Goal: Information Seeking & Learning: Learn about a topic

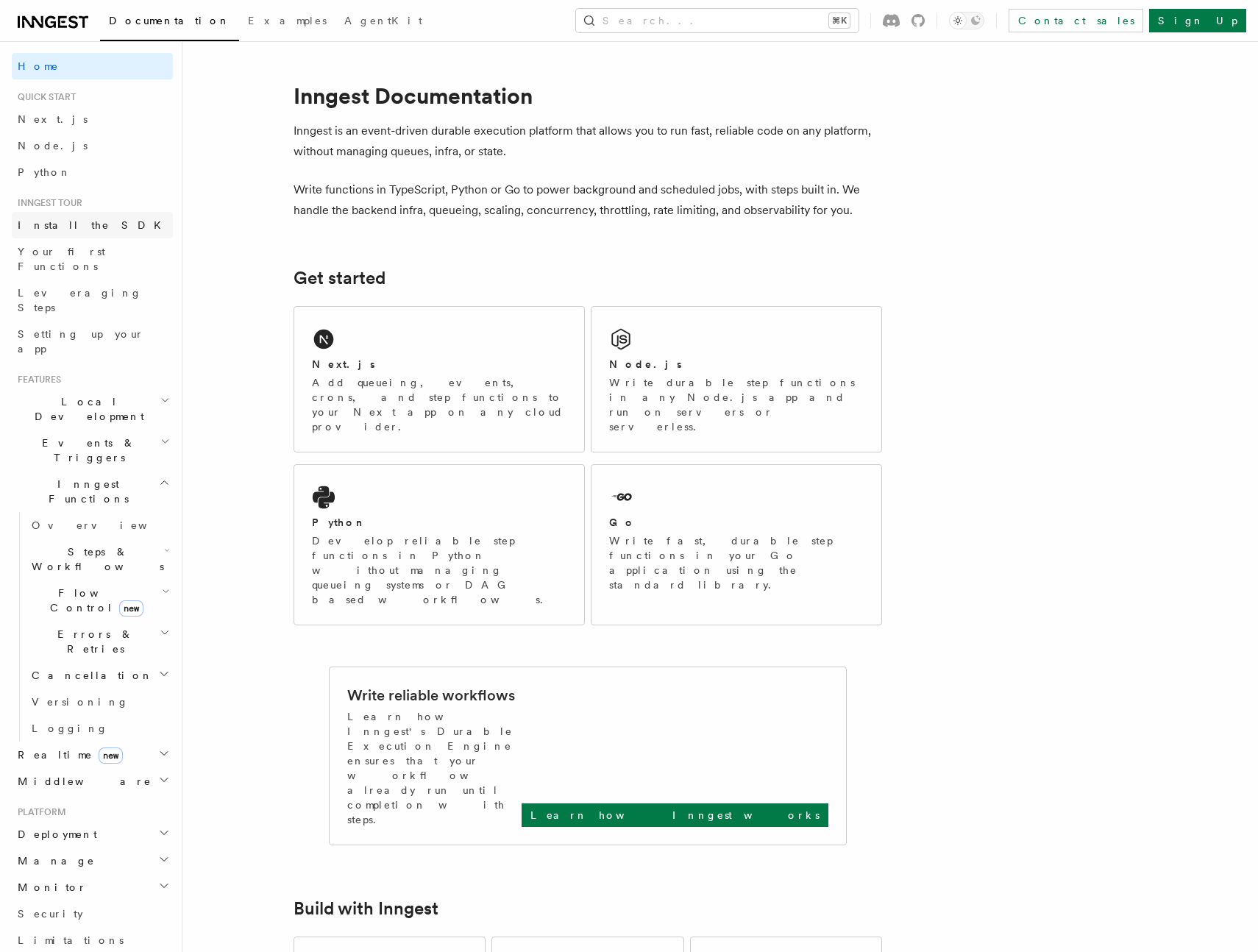
click at [58, 229] on span "Install the SDK" at bounding box center [94, 225] width 153 height 12
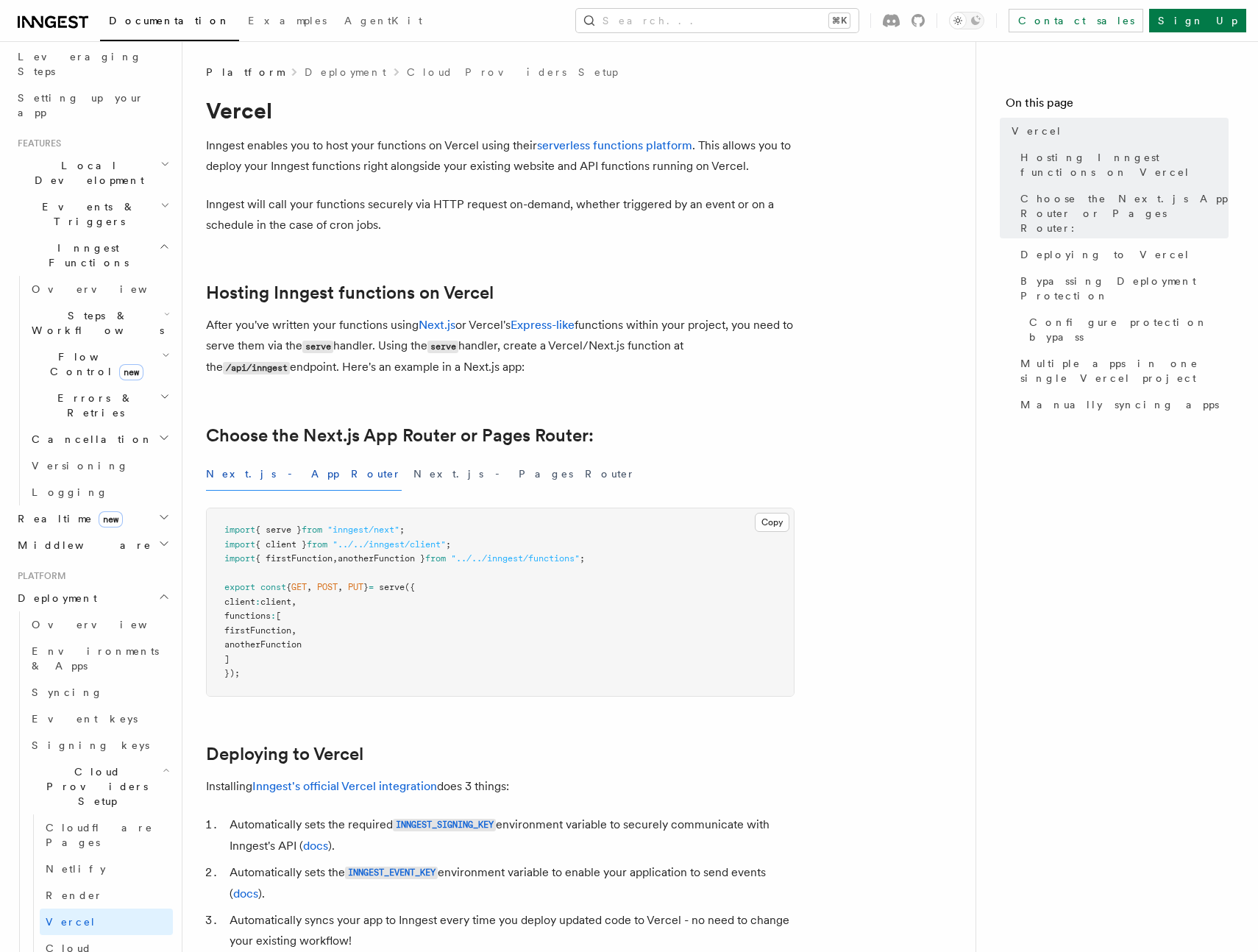
scroll to position [238, 0]
click at [116, 641] on span "Environments & Apps" at bounding box center [102, 656] width 141 height 30
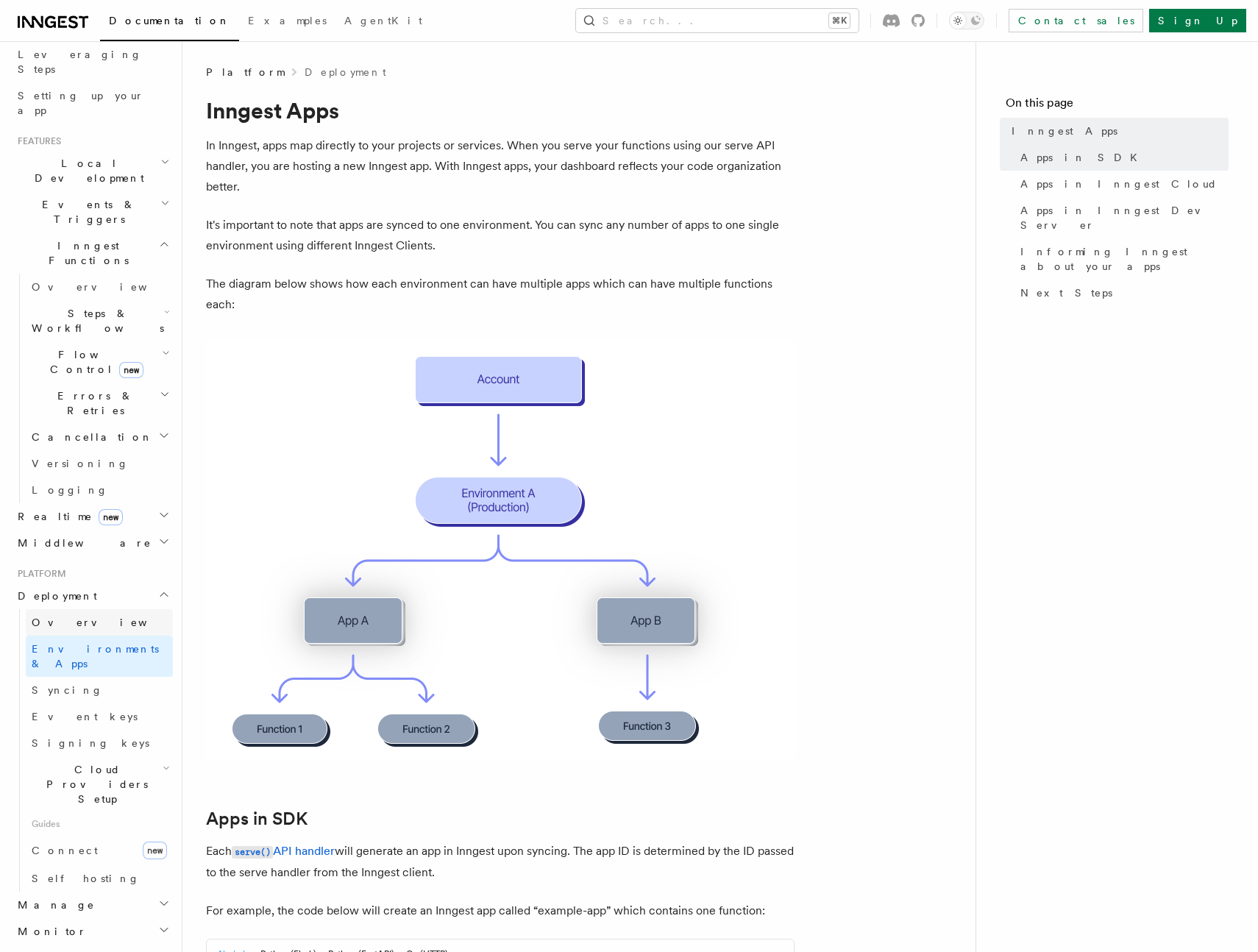
click at [72, 616] on span "Overview" at bounding box center [107, 622] width 152 height 12
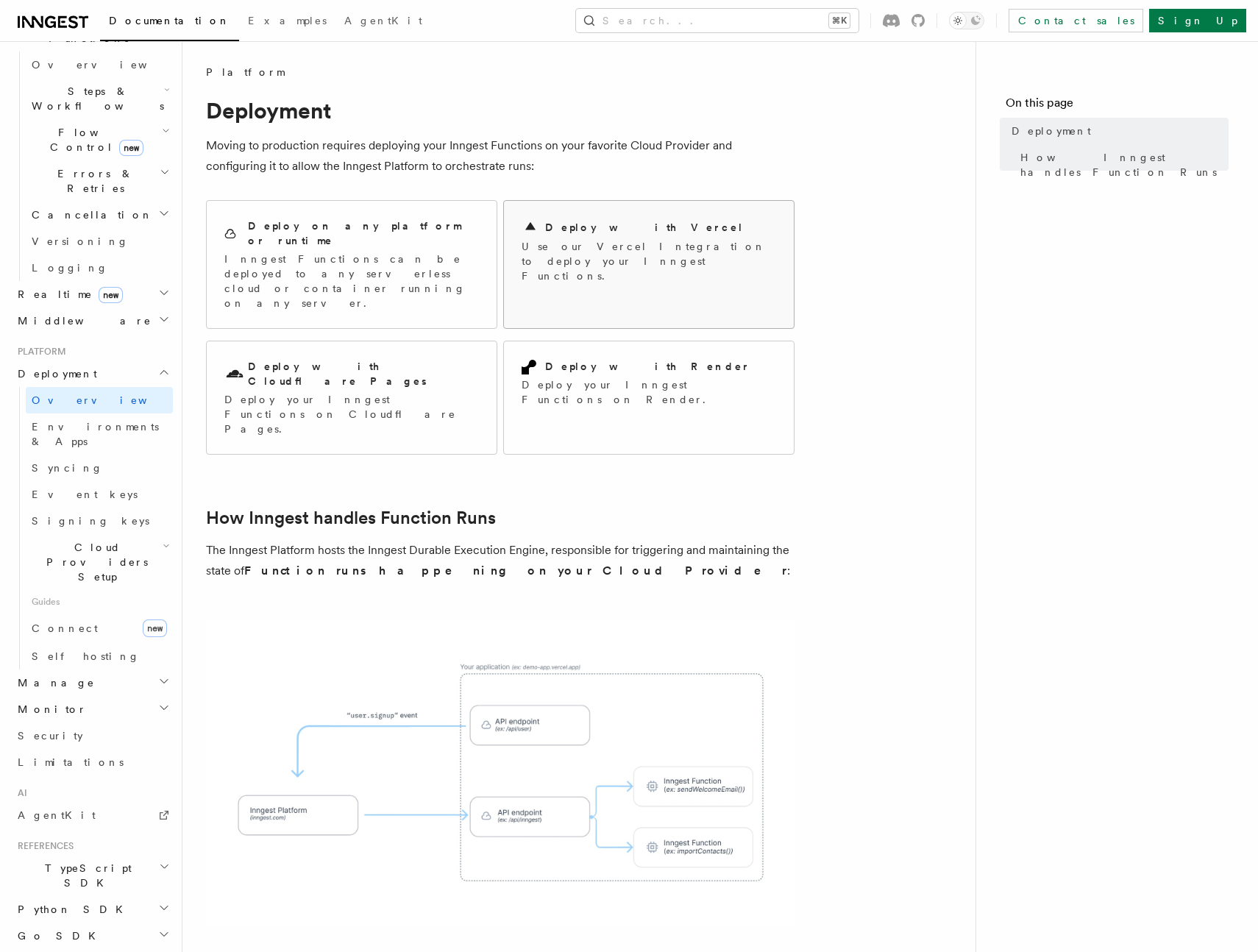
click at [548, 243] on p "Use our Vercel Integration to deploy your Inngest Functions." at bounding box center [648, 261] width 254 height 44
click at [398, 255] on p "Inngest Functions can be deployed to any serverless cloud or container running …" at bounding box center [351, 280] width 254 height 59
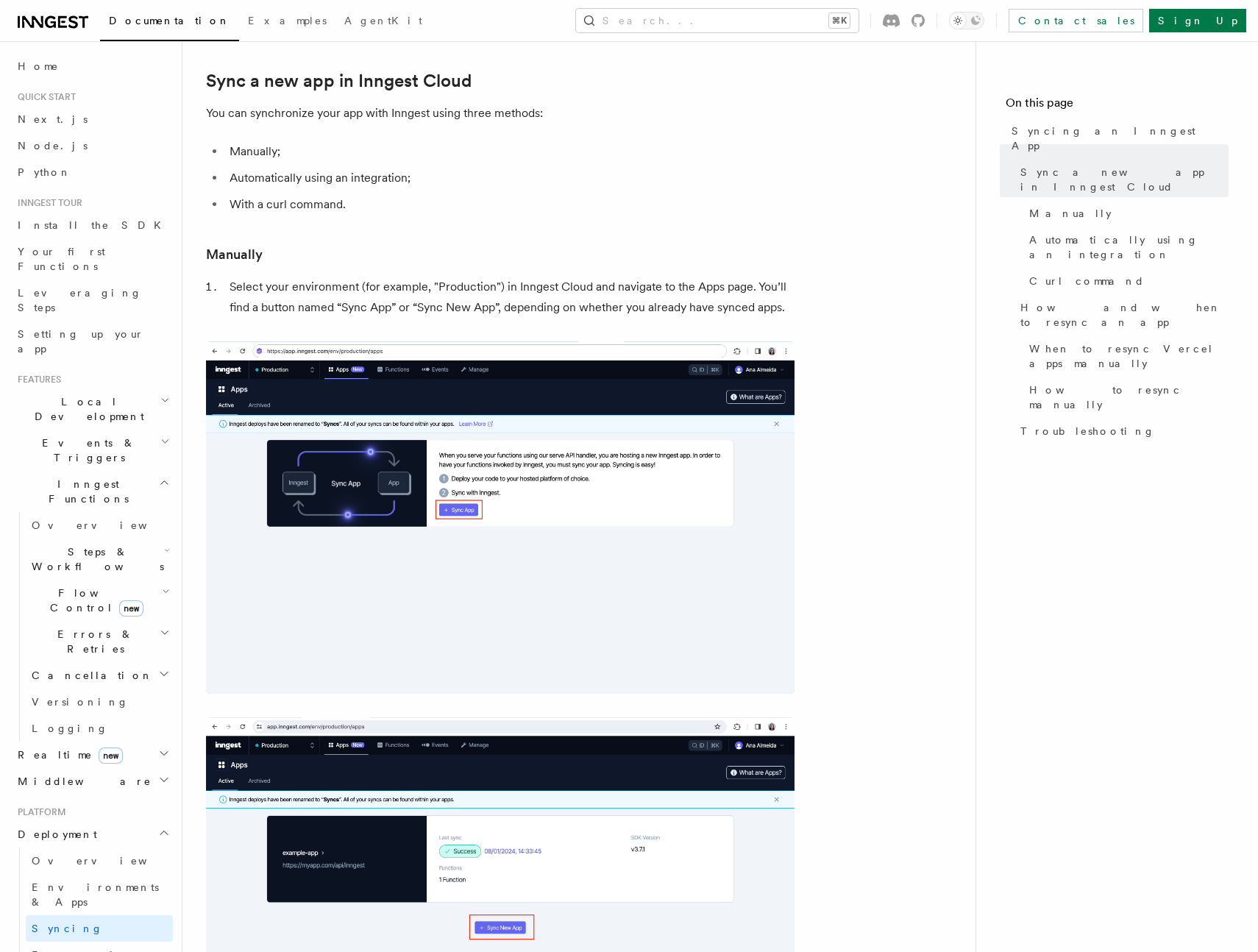
click at [492, 462] on img at bounding box center [500, 517] width 588 height 353
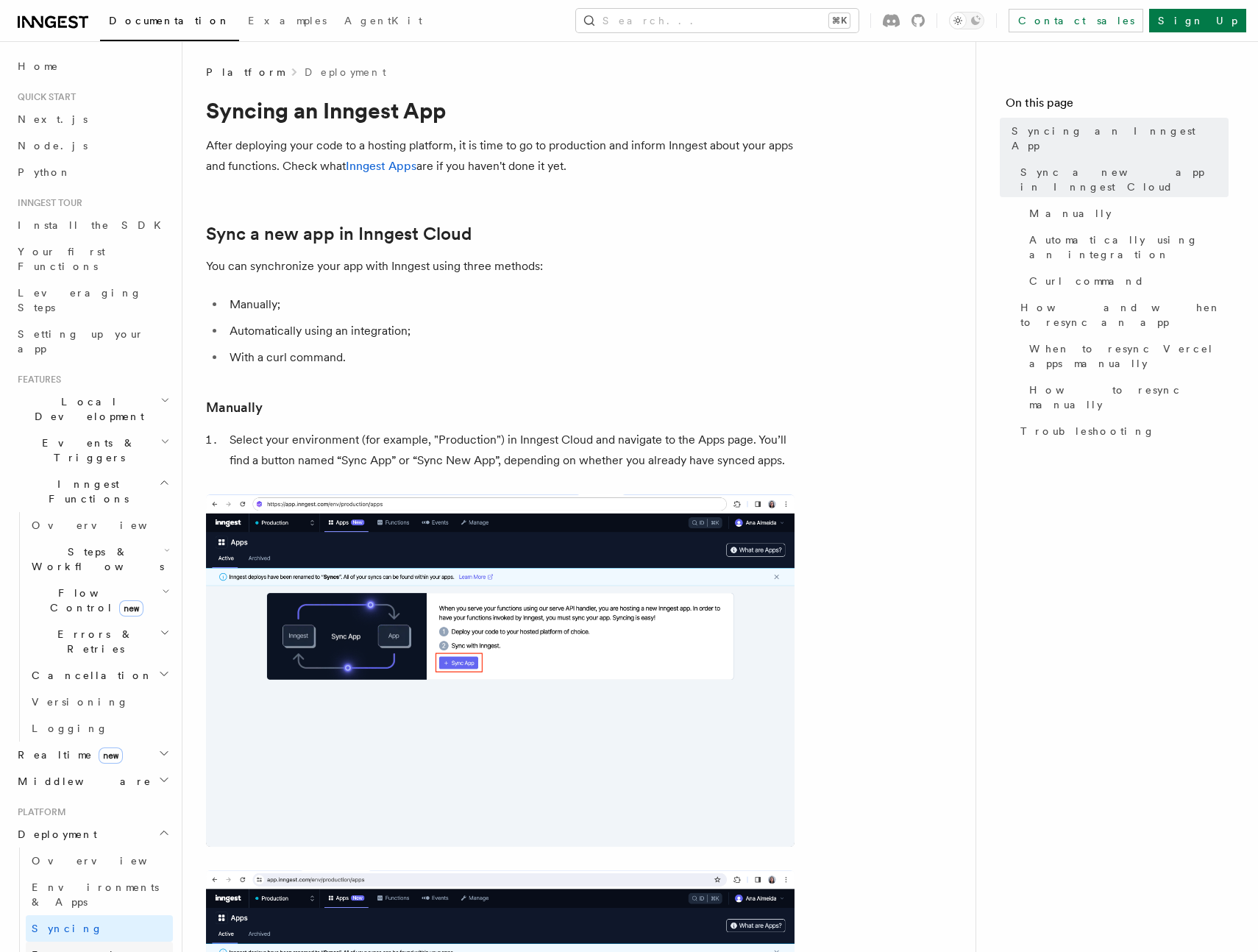
click at [35, 949] on span "Event keys" at bounding box center [85, 955] width 106 height 12
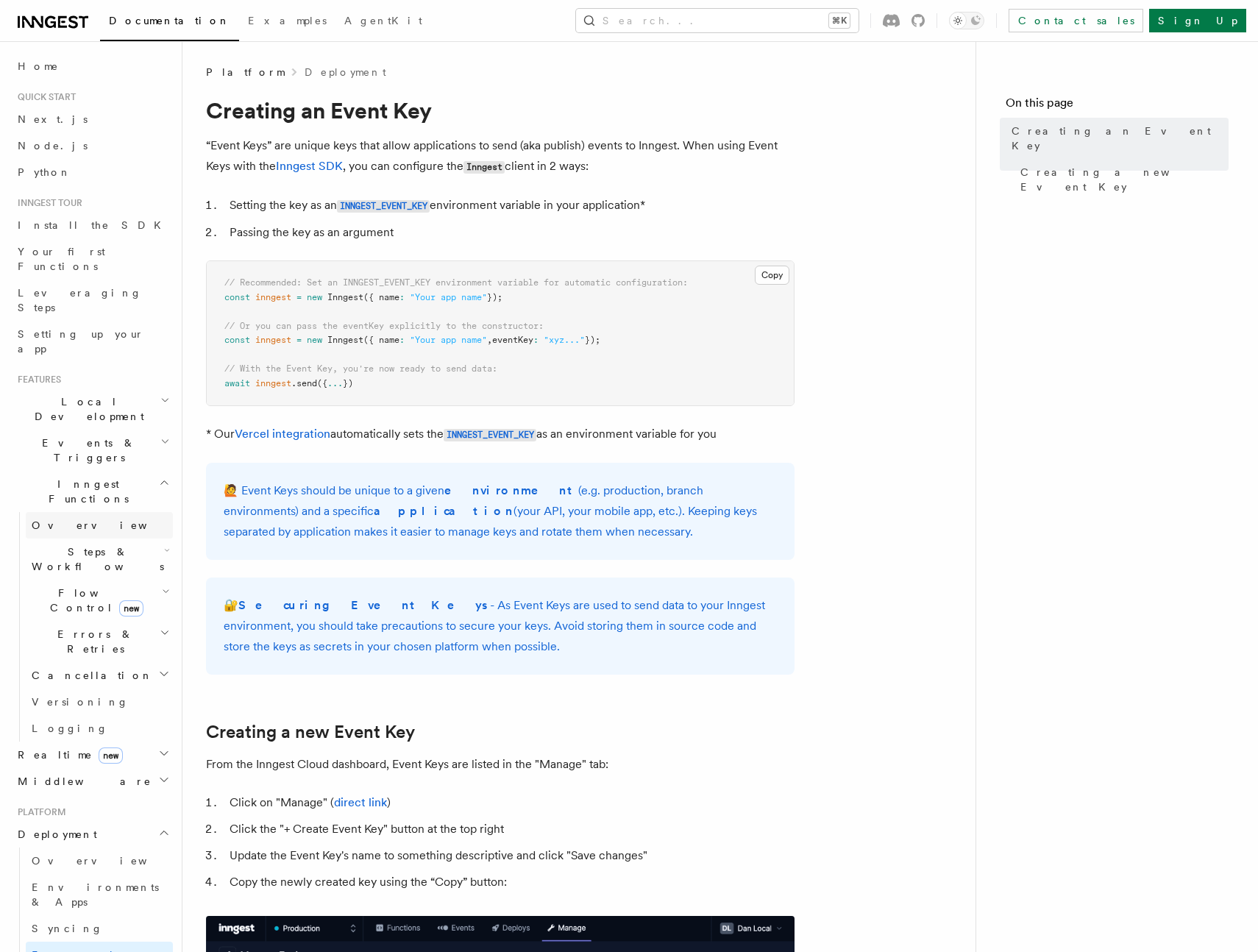
click at [58, 512] on link "Overview" at bounding box center [100, 525] width 147 height 26
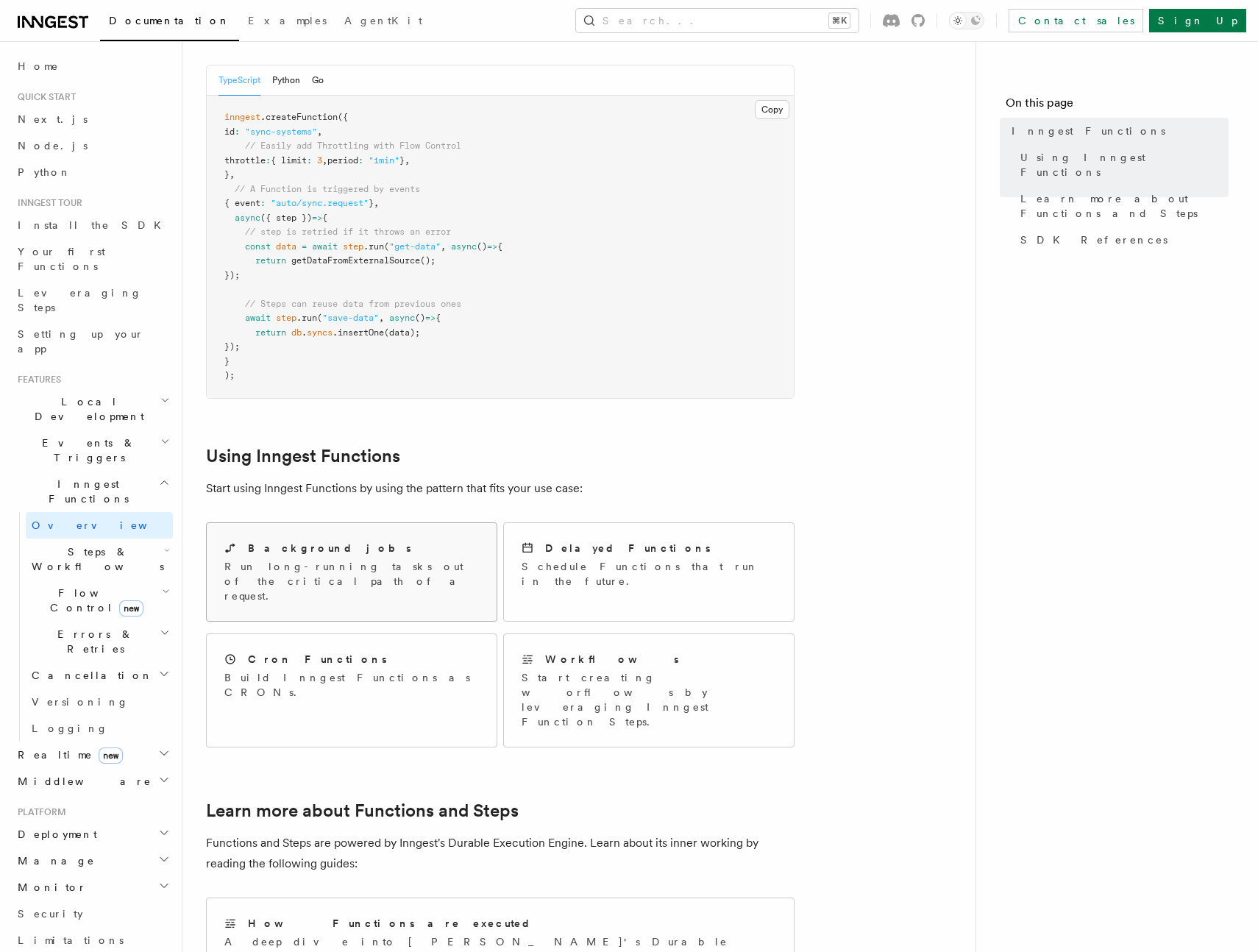
scroll to position [688, 0]
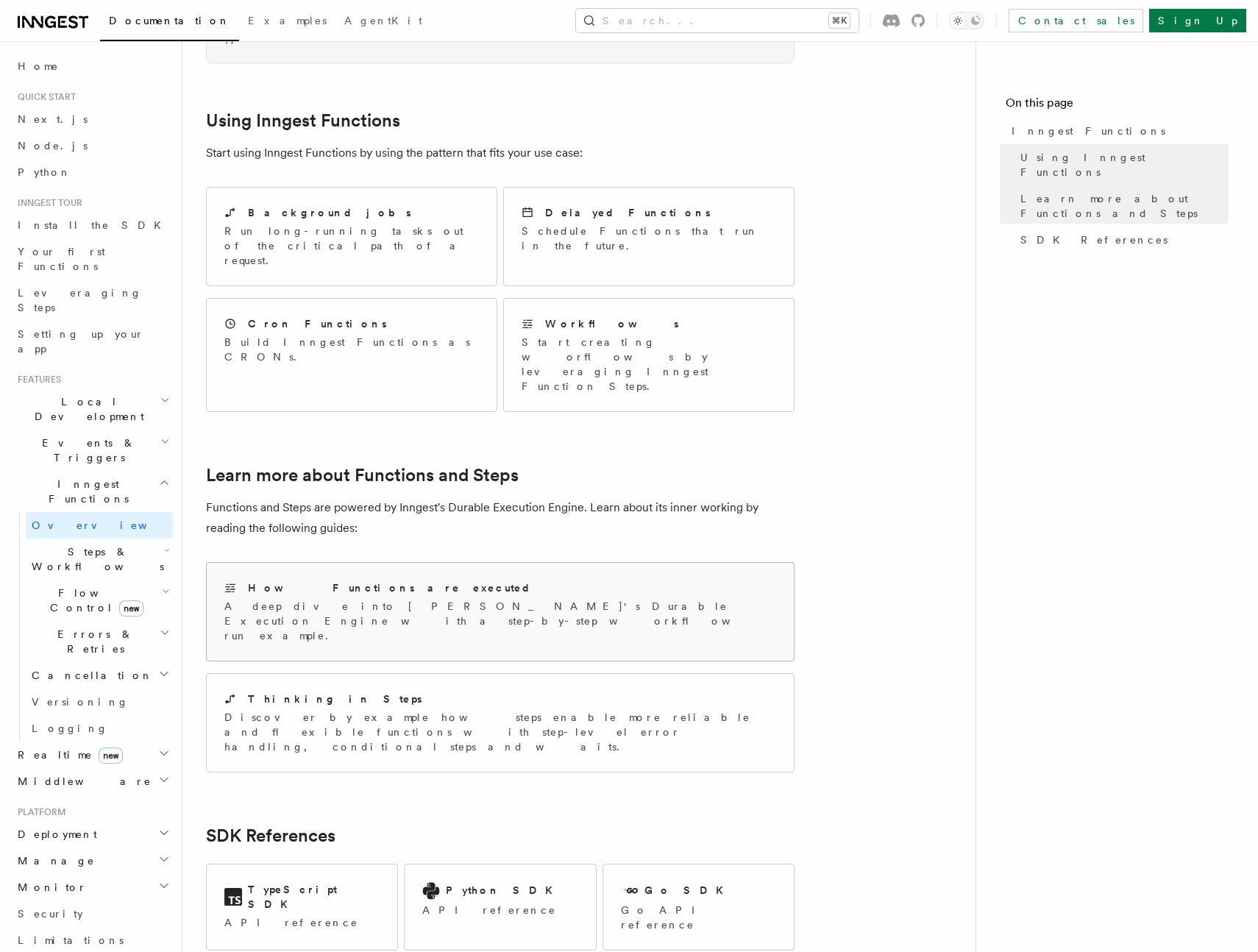
click at [303, 581] on h2 "How Functions are executed" at bounding box center [389, 588] width 284 height 15
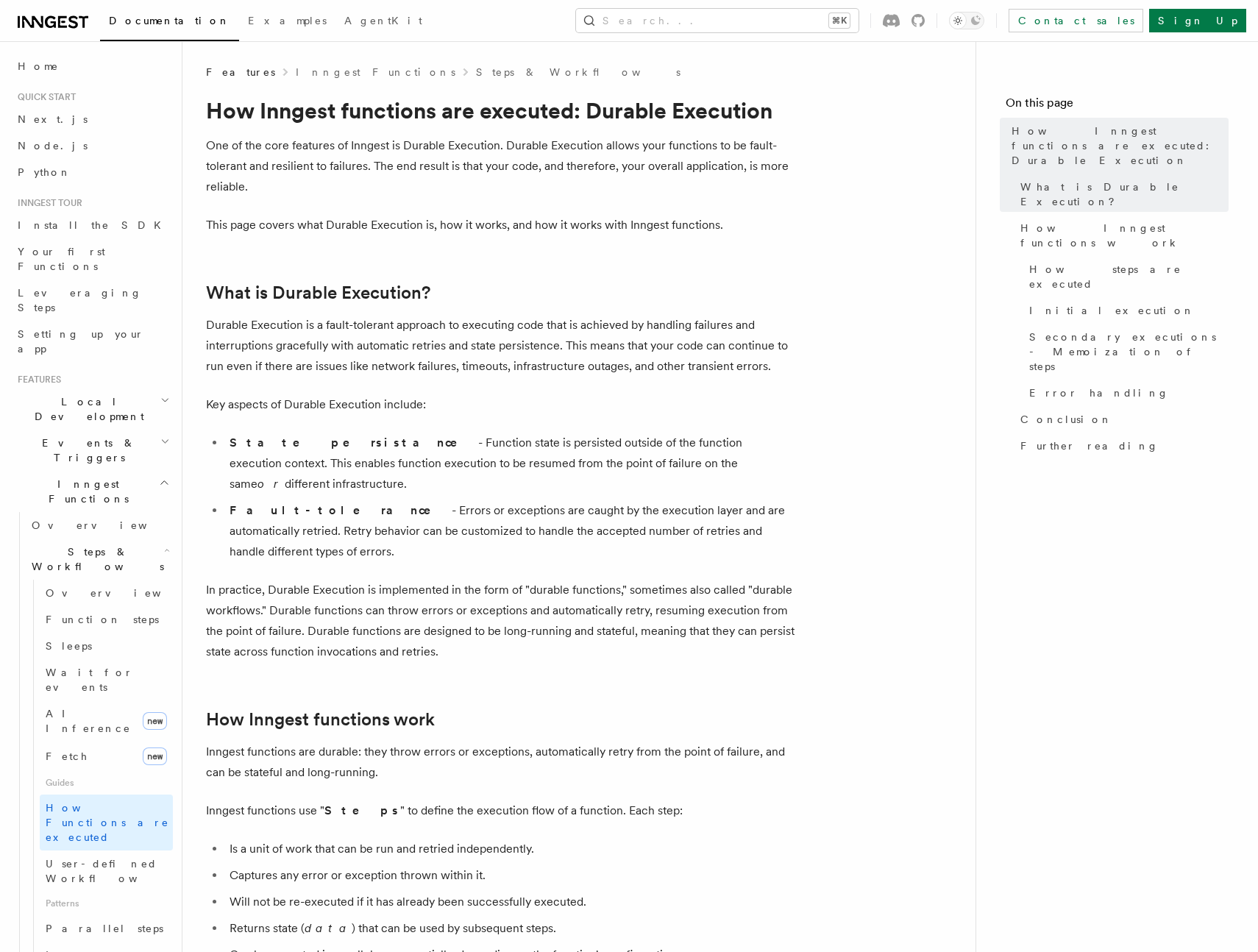
click at [33, 88] on div "Home Quick start Next.js Node.js Python Inngest tour Install the SDK Your first…" at bounding box center [92, 925] width 161 height 1745
click at [34, 94] on span "Quick start" at bounding box center [44, 97] width 64 height 12
click at [41, 114] on span "Next.js" at bounding box center [52, 119] width 70 height 12
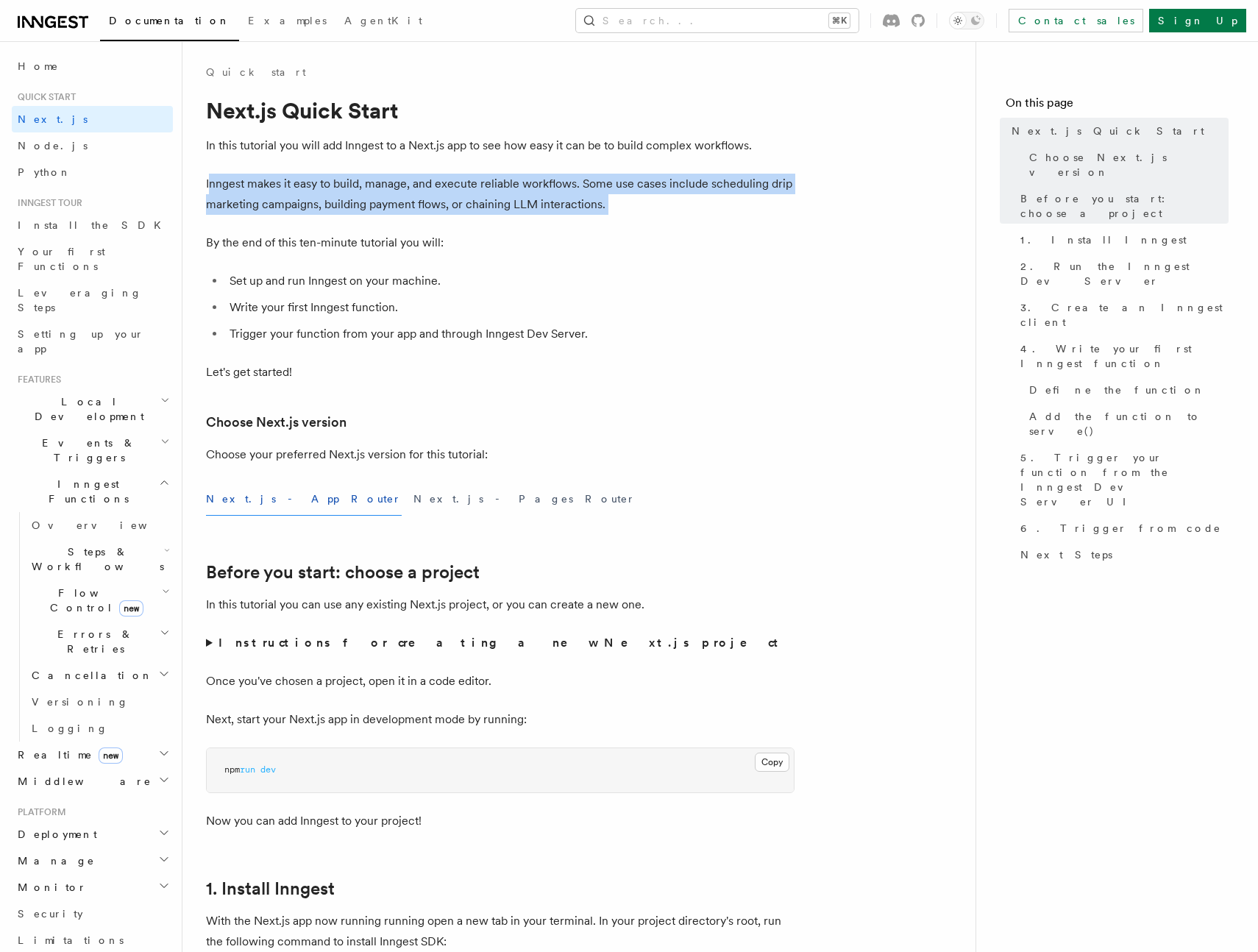
drag, startPoint x: 208, startPoint y: 183, endPoint x: 209, endPoint y: 219, distance: 36.0
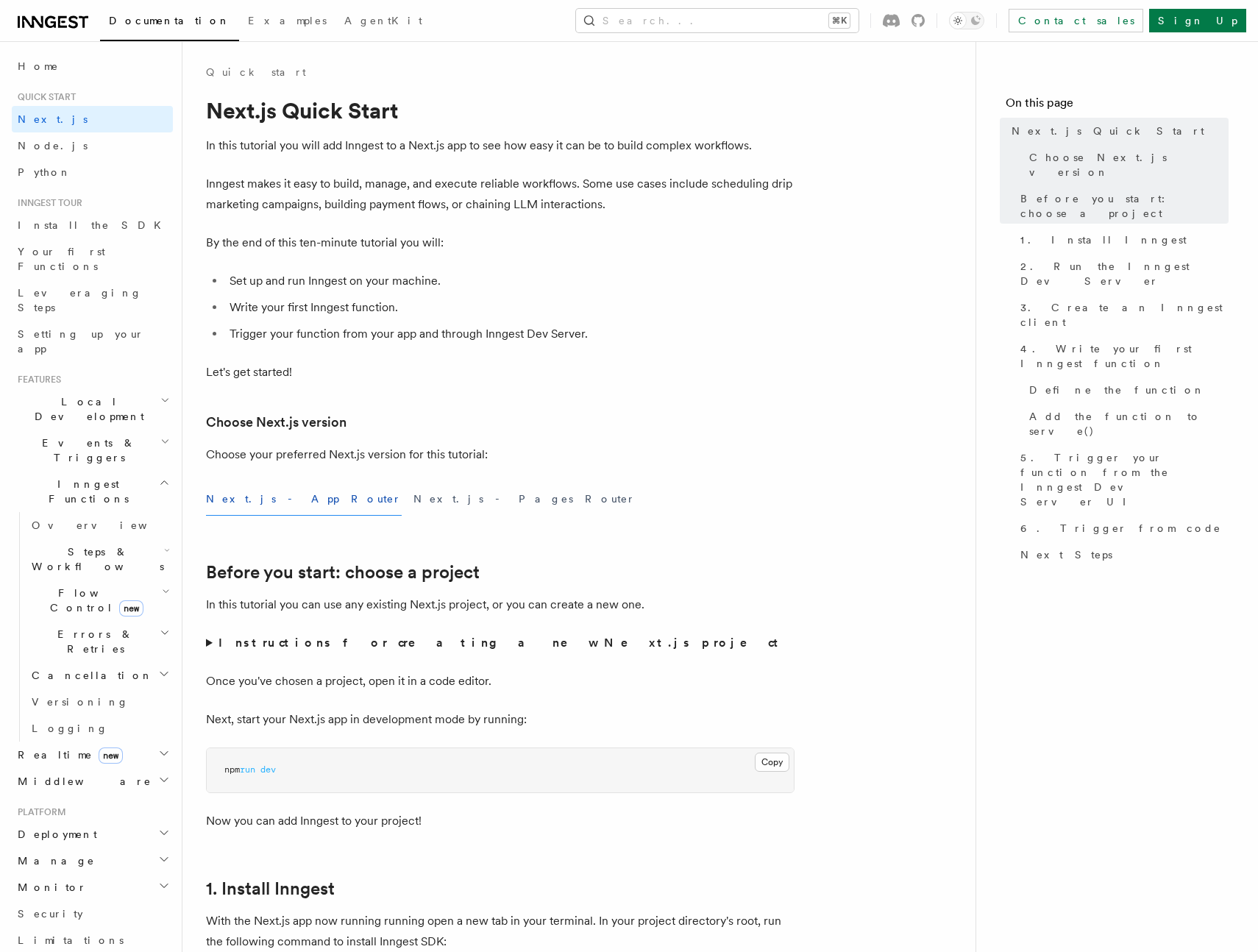
click at [243, 279] on li "Set up and run Inngest on your machine." at bounding box center [510, 281] width 569 height 20
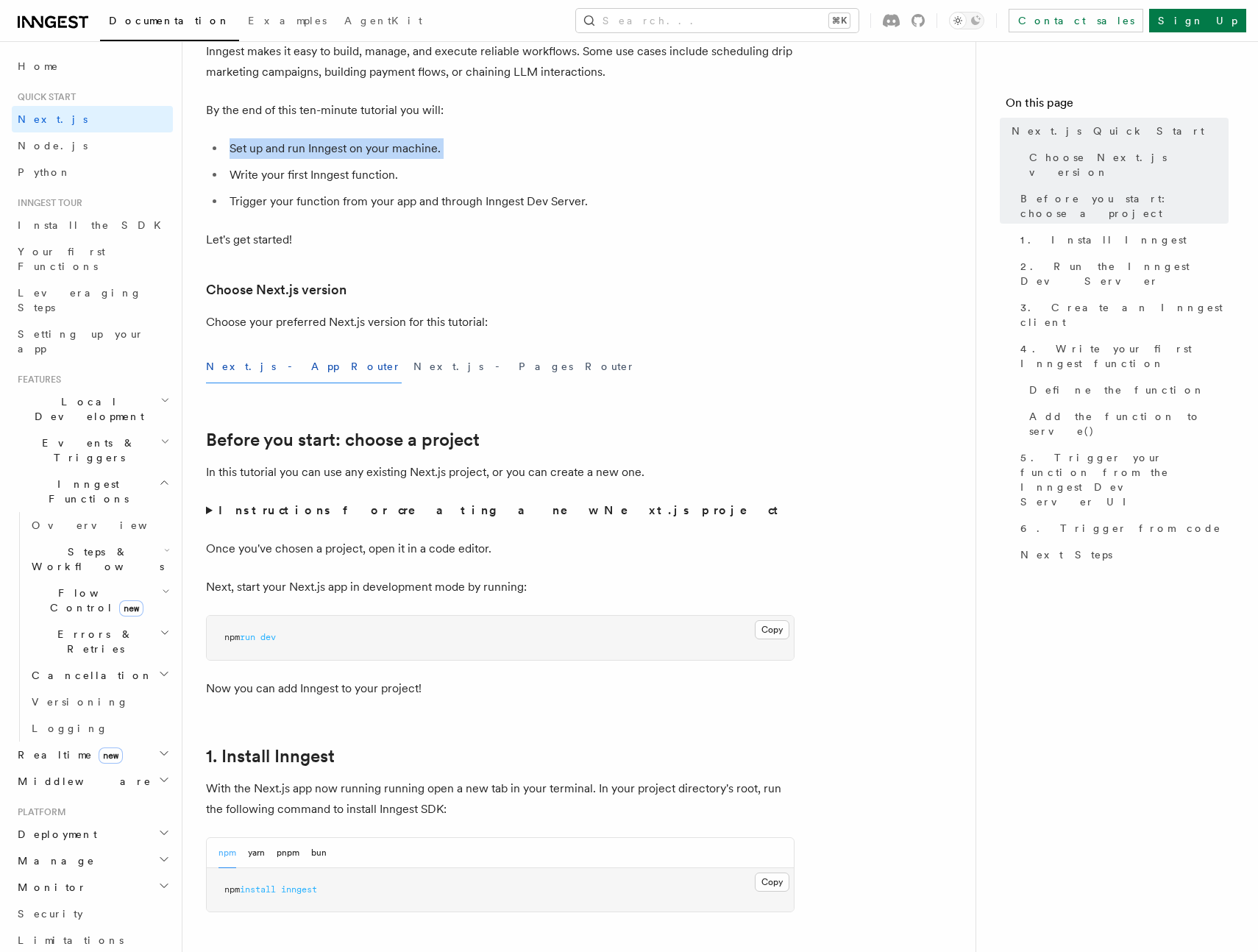
scroll to position [145, 0]
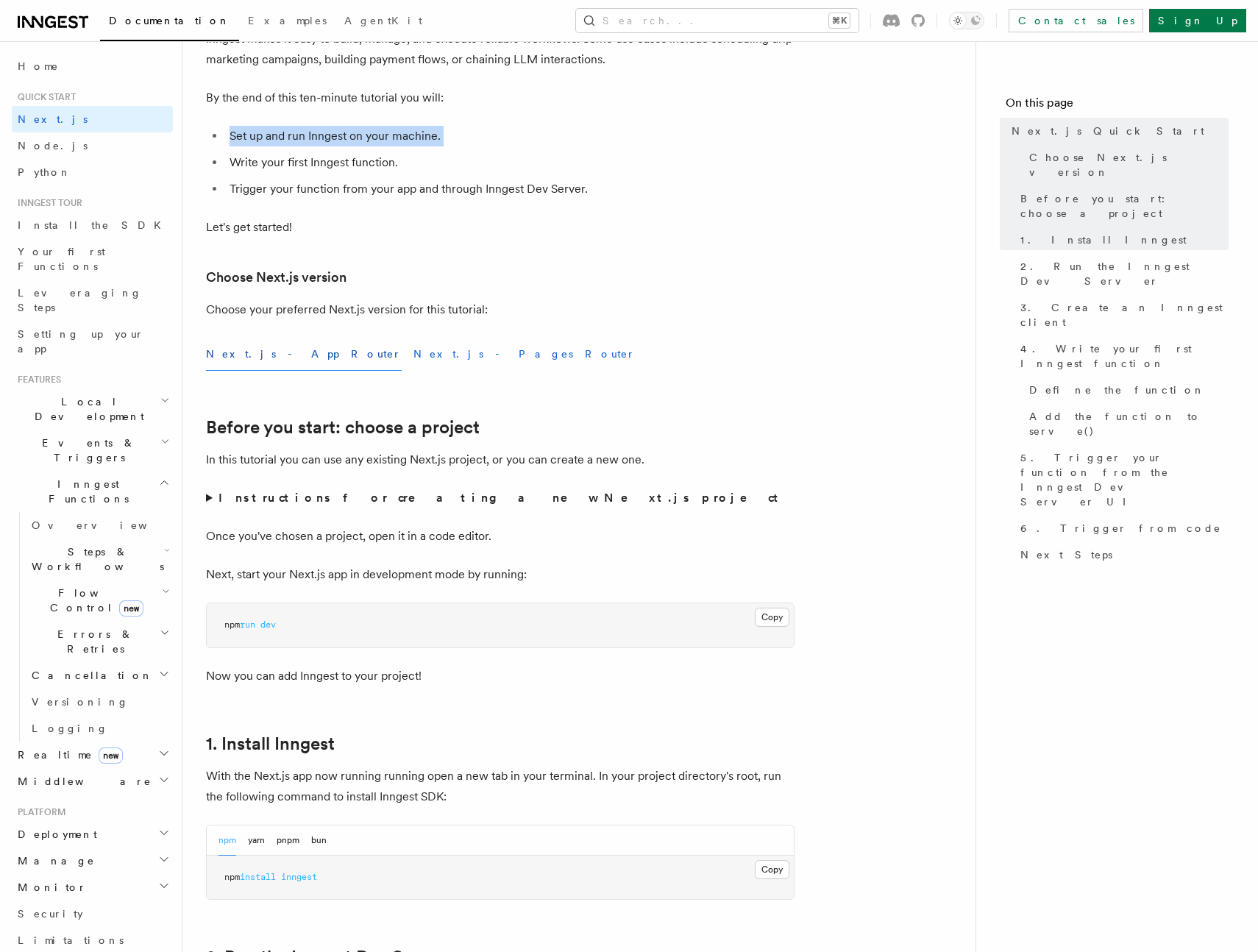
click at [413, 348] on button "Next.js - Pages Router" at bounding box center [524, 355] width 222 height 34
click at [251, 346] on button "Next.js - App Router" at bounding box center [303, 355] width 195 height 34
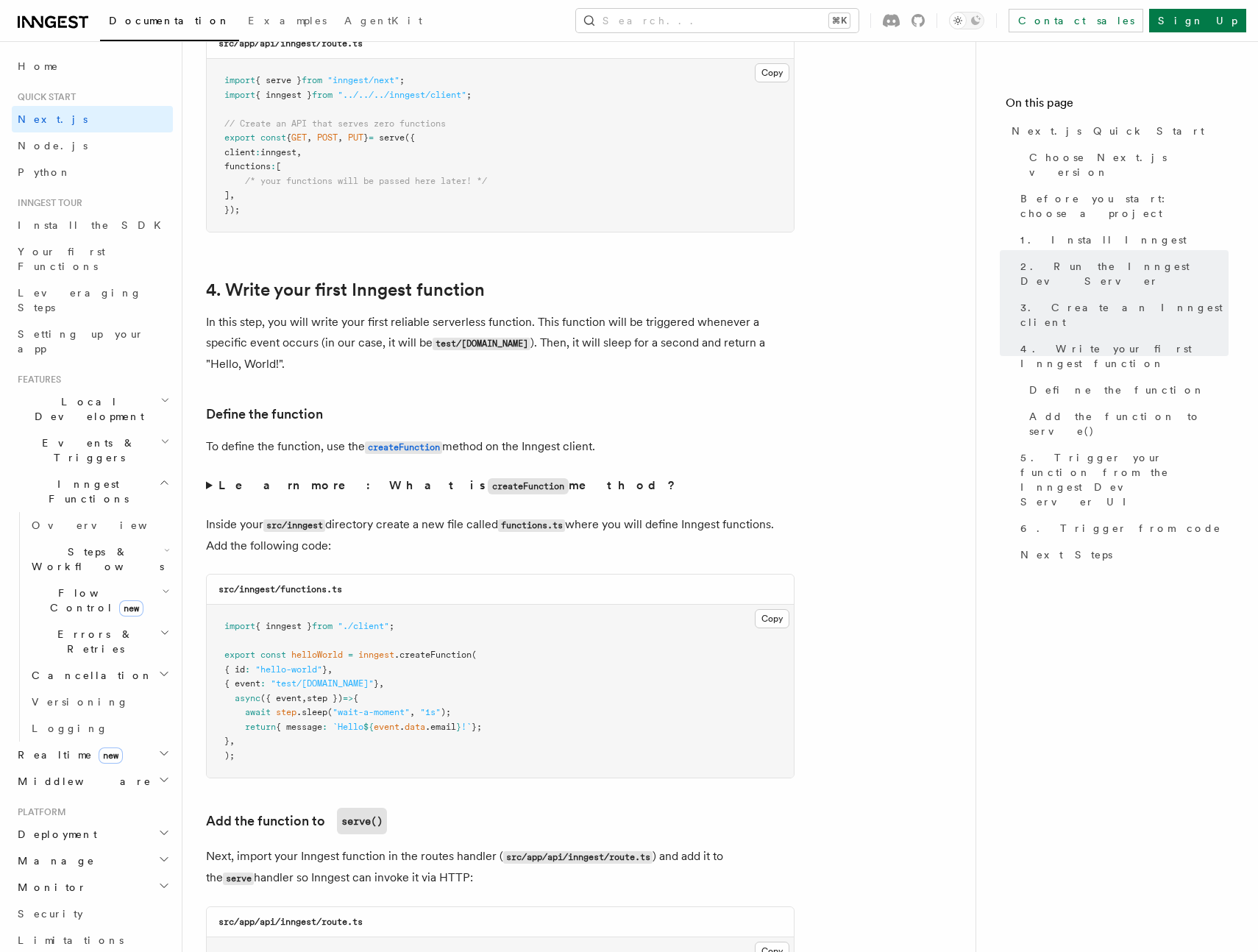
scroll to position [2161, 0]
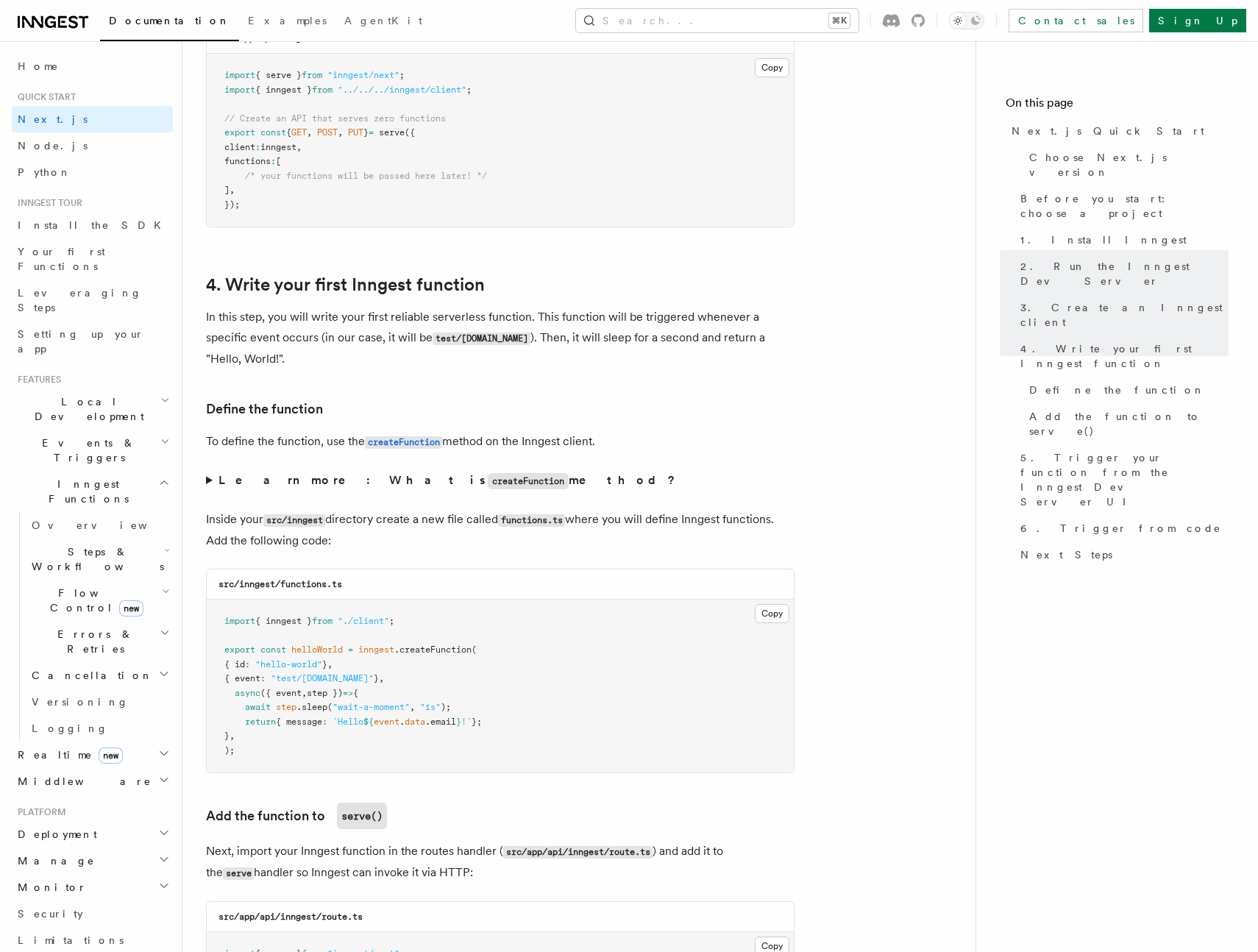
click at [211, 483] on summary "Learn more: What is createFunction method?" at bounding box center [500, 480] width 588 height 21
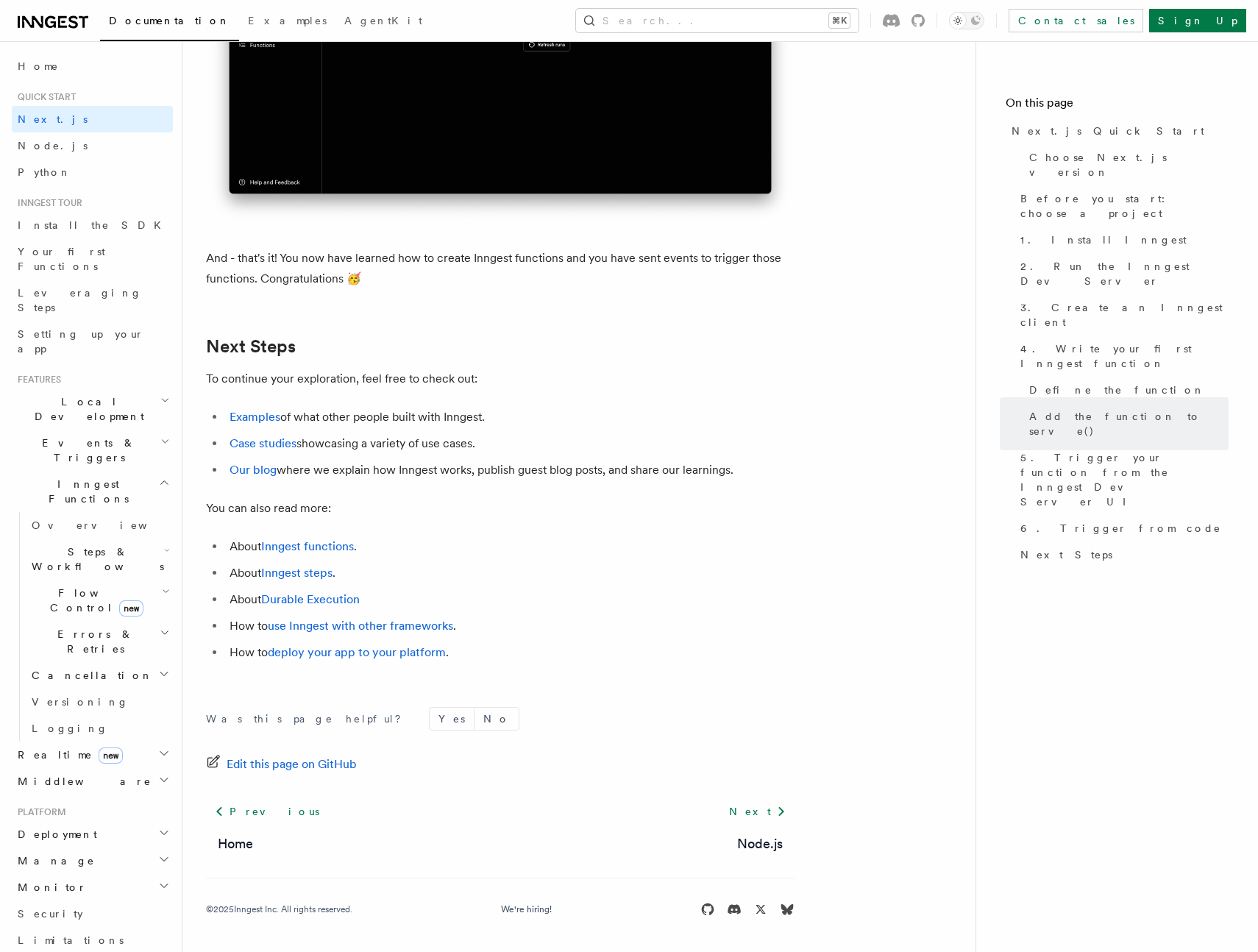
scroll to position [9193, 0]
click at [263, 418] on link "Examples" at bounding box center [255, 416] width 51 height 14
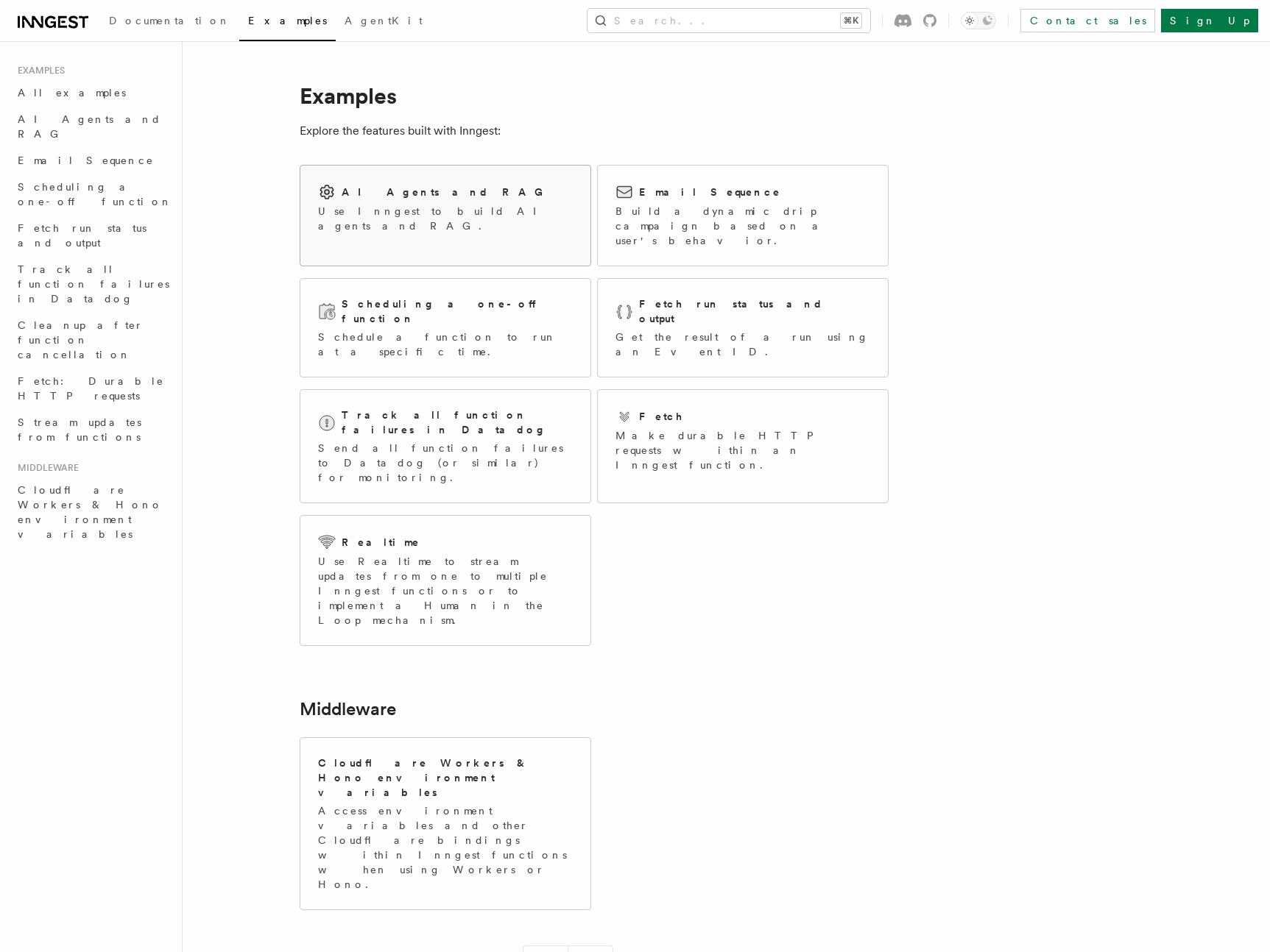
click at [341, 202] on div "AI Agents and RAG Use Inngest to build AI agents and RAG." at bounding box center [444, 208] width 254 height 50
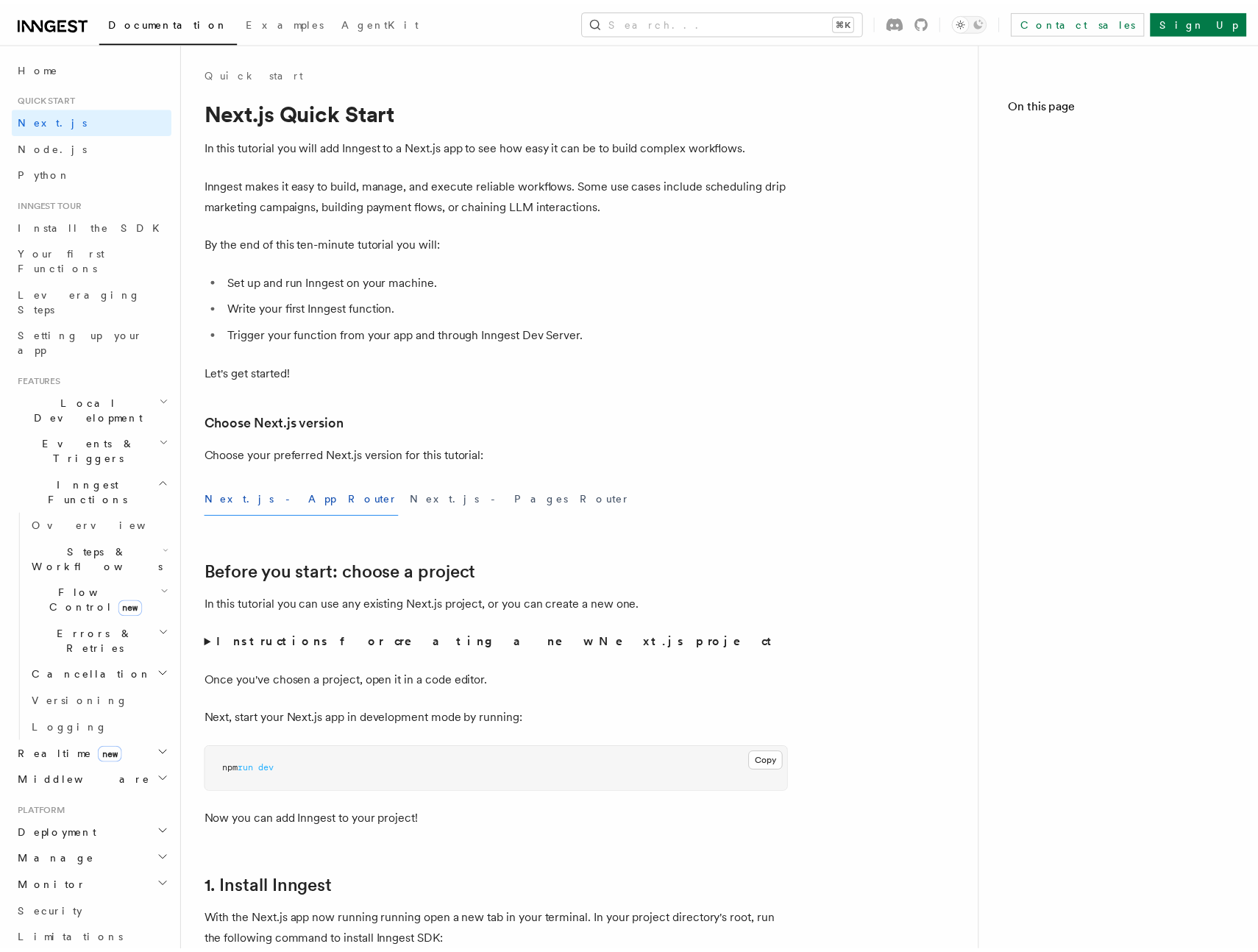
scroll to position [8956, 0]
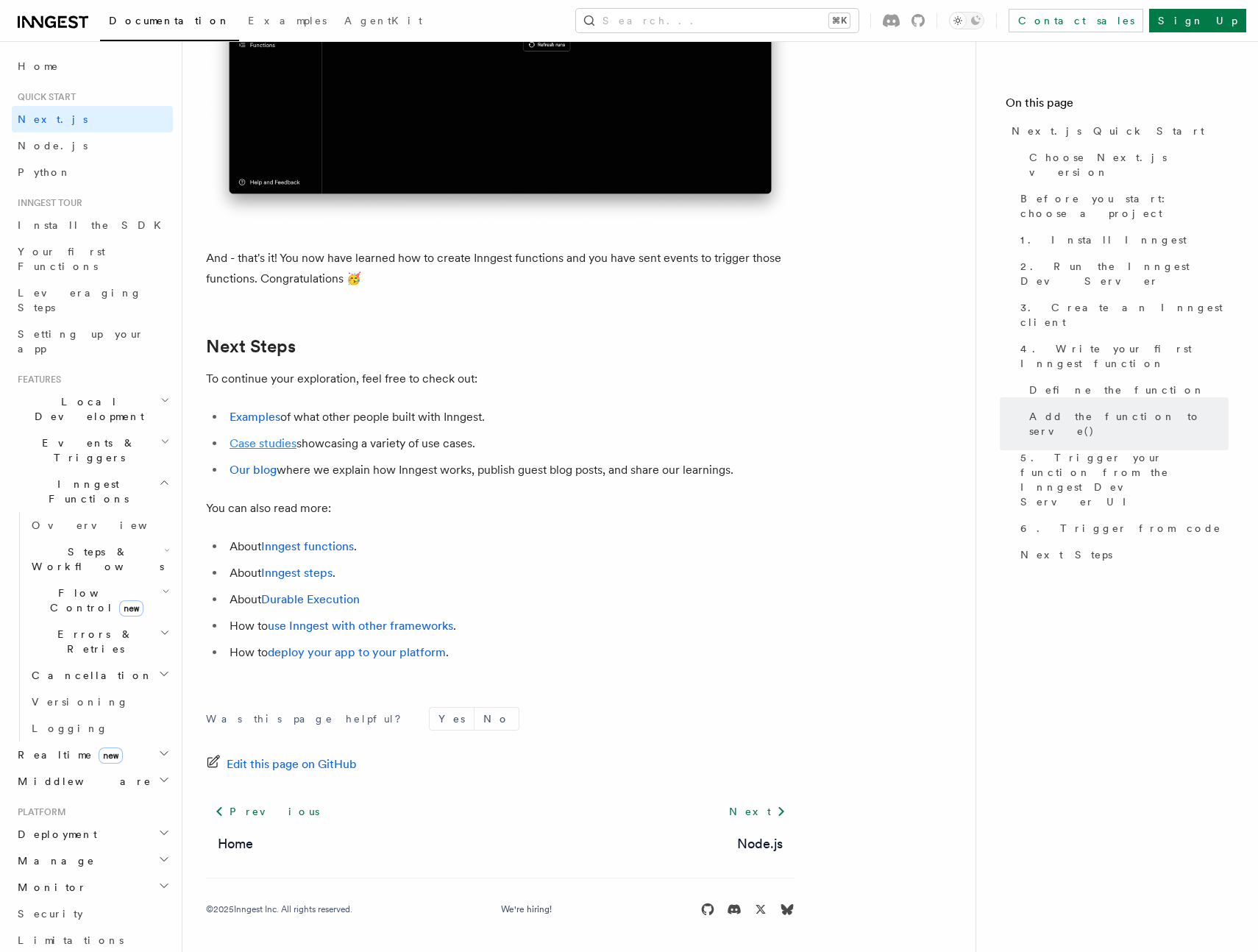
click at [273, 441] on link "Case studies" at bounding box center [263, 443] width 67 height 14
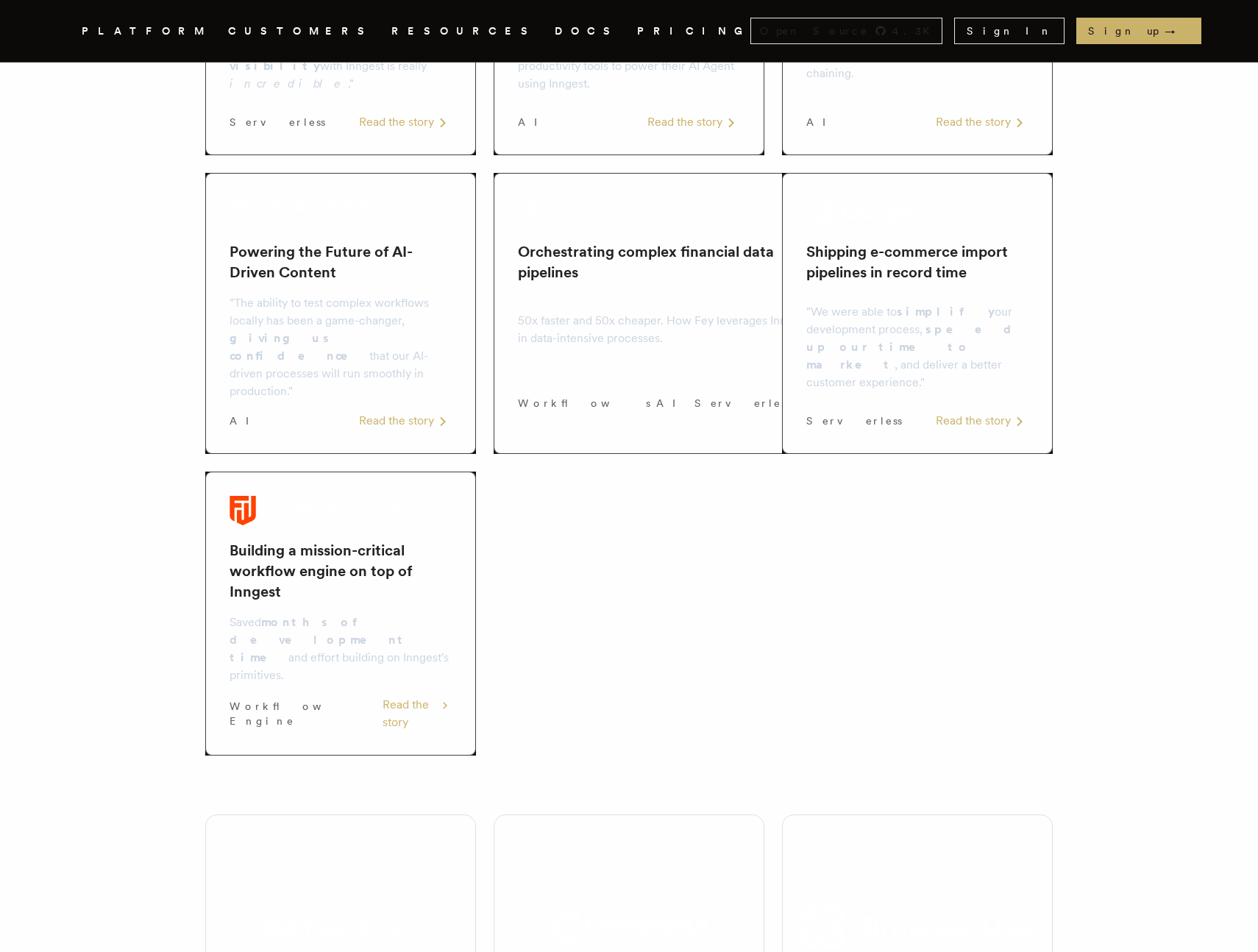
scroll to position [932, 0]
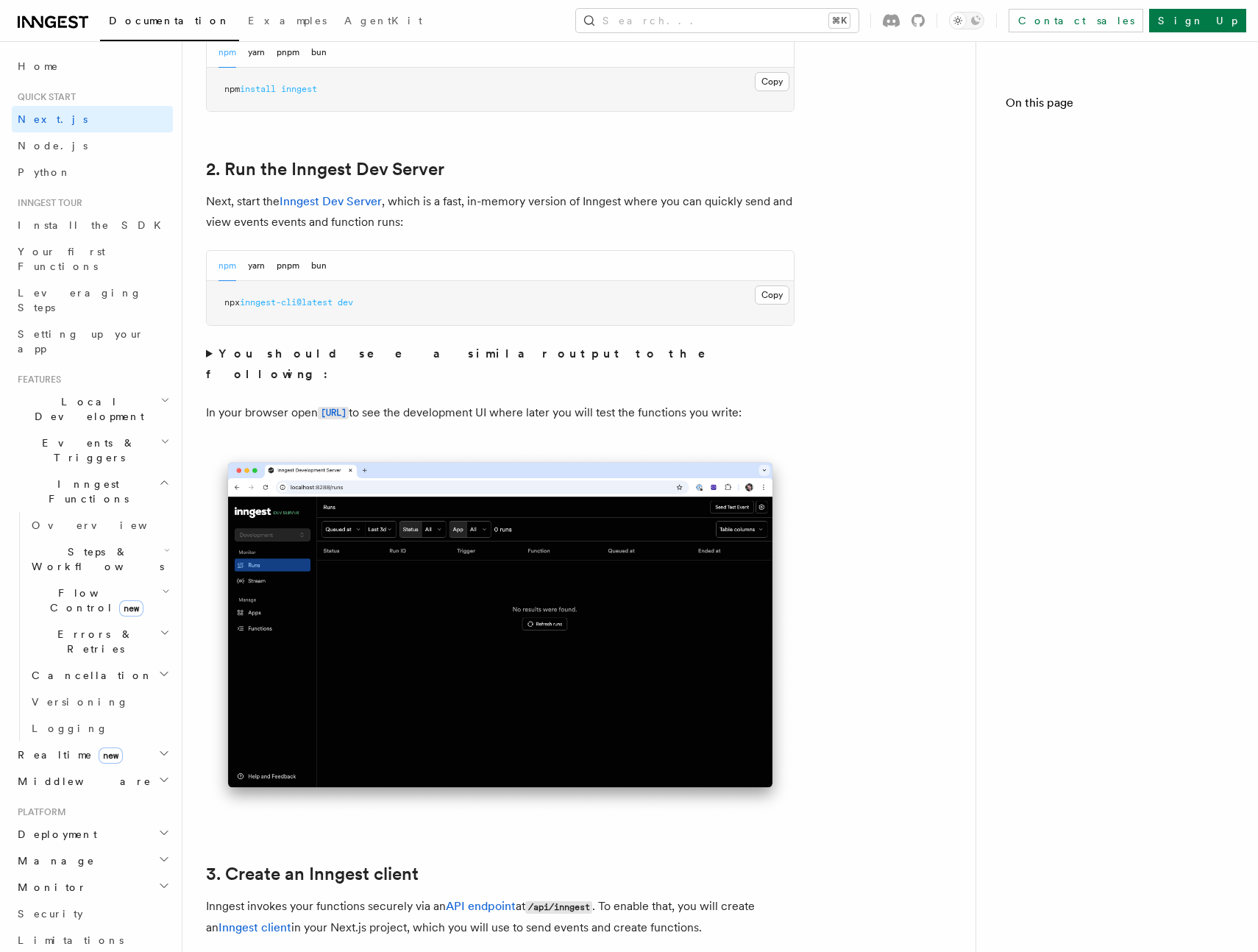
scroll to position [8956, 0]
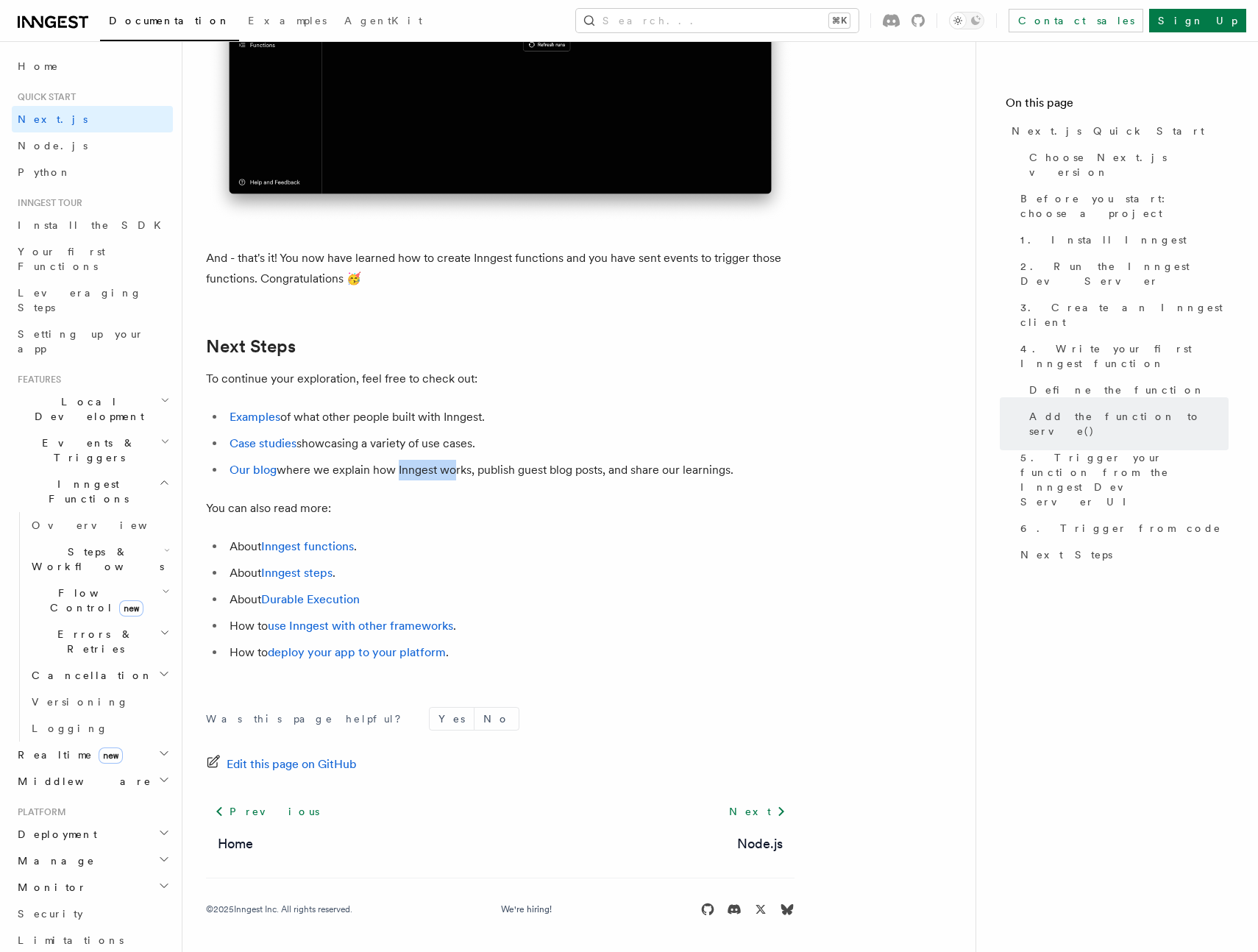
drag, startPoint x: 418, startPoint y: 472, endPoint x: 353, endPoint y: 479, distance: 65.4
click at [387, 476] on li "Our blog where we explain how Inngest works, publish guest blog posts, and shar…" at bounding box center [510, 470] width 569 height 20
click at [273, 472] on link "Our blog" at bounding box center [253, 469] width 47 height 14
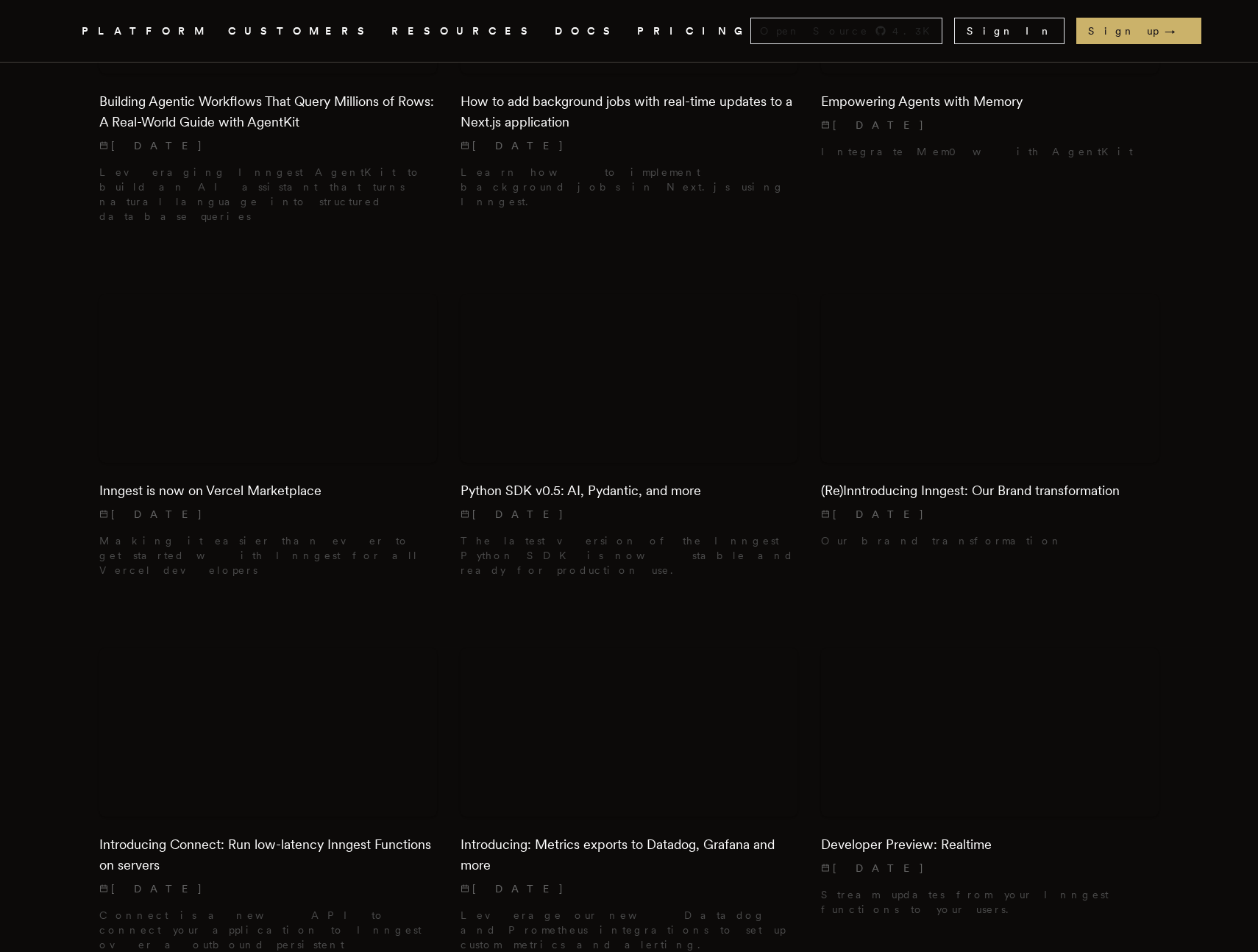
scroll to position [691, 0]
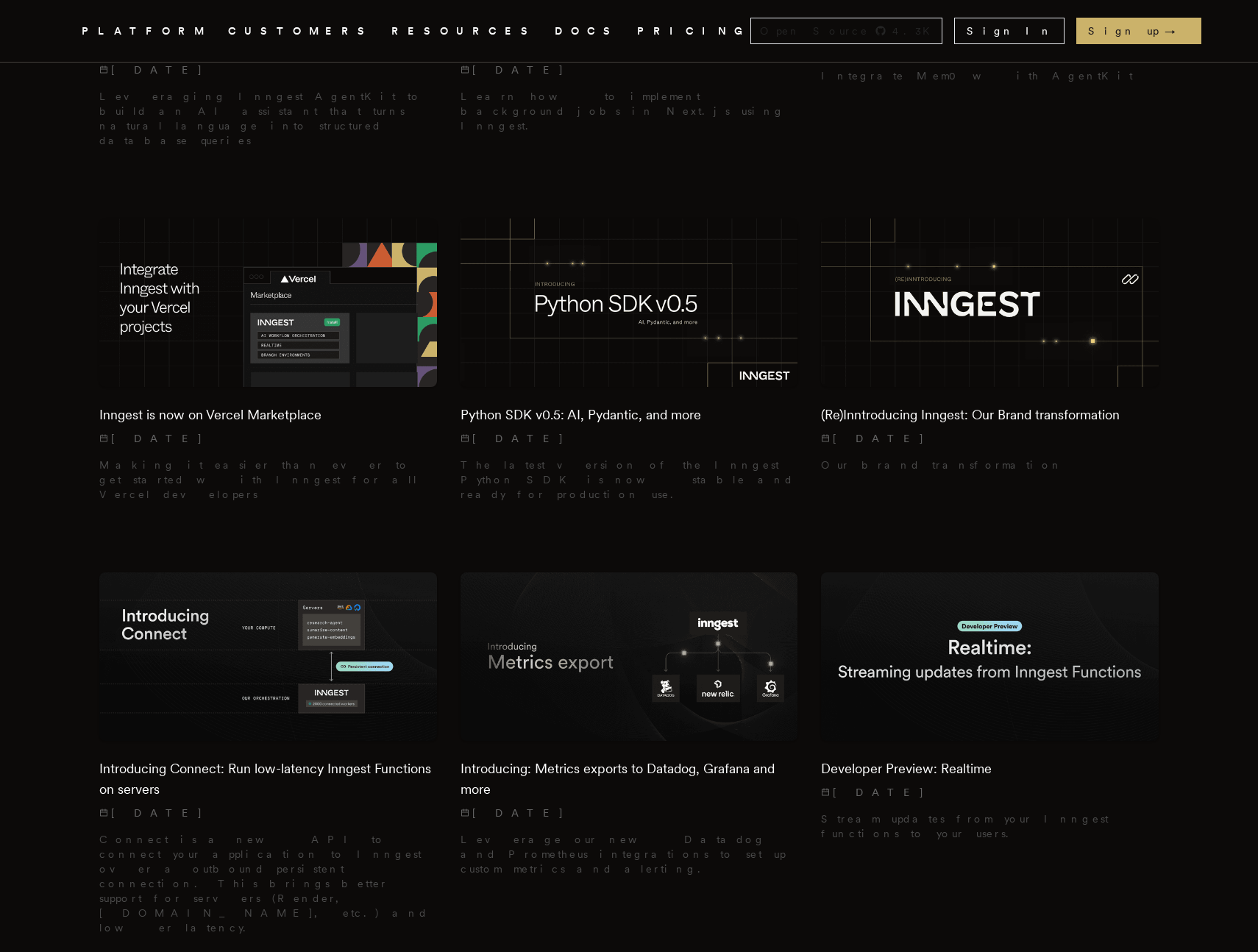
scroll to position [8956, 0]
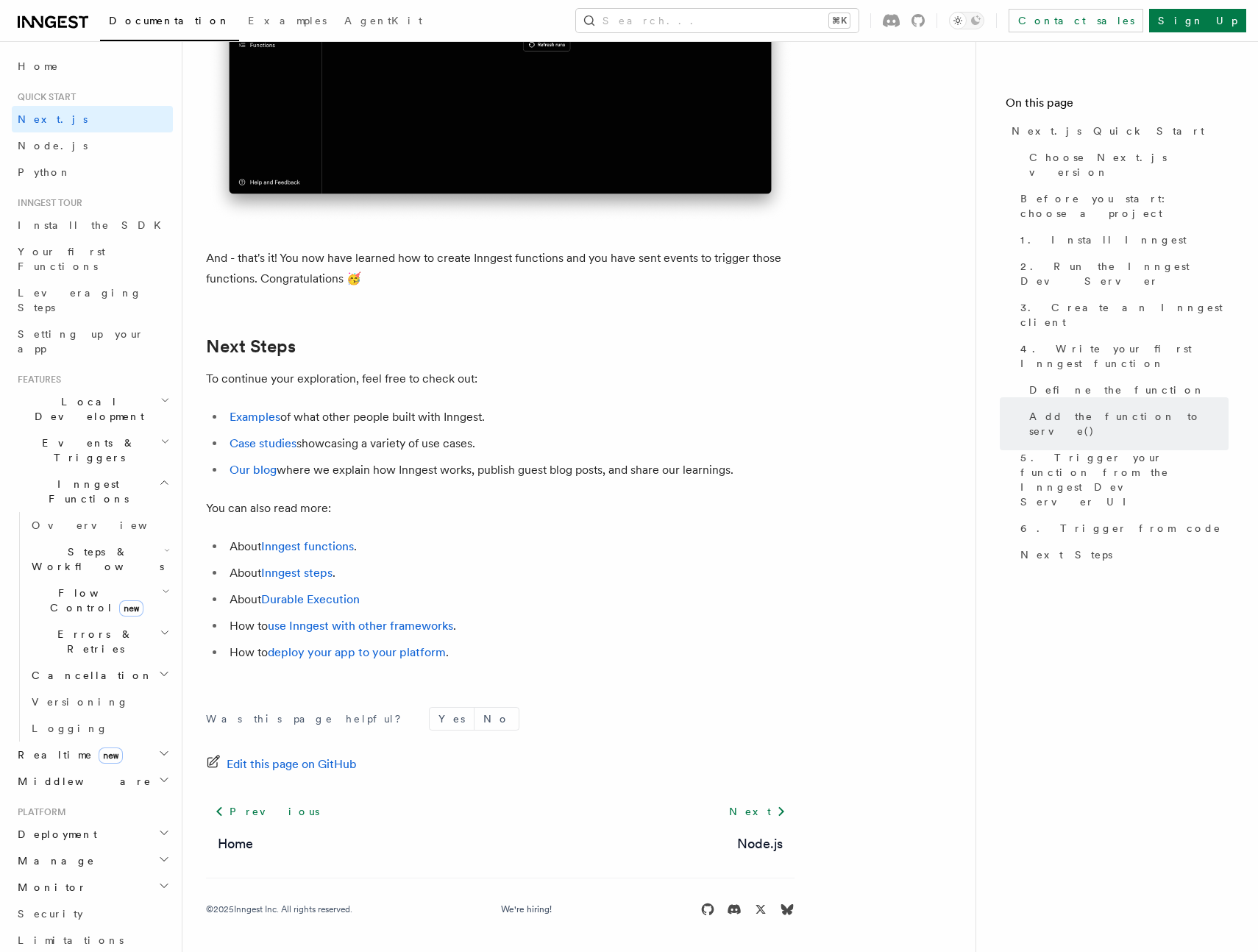
click at [79, 821] on h2 "Deployment" at bounding box center [92, 834] width 161 height 26
click at [86, 848] on link "Overview" at bounding box center [100, 861] width 147 height 26
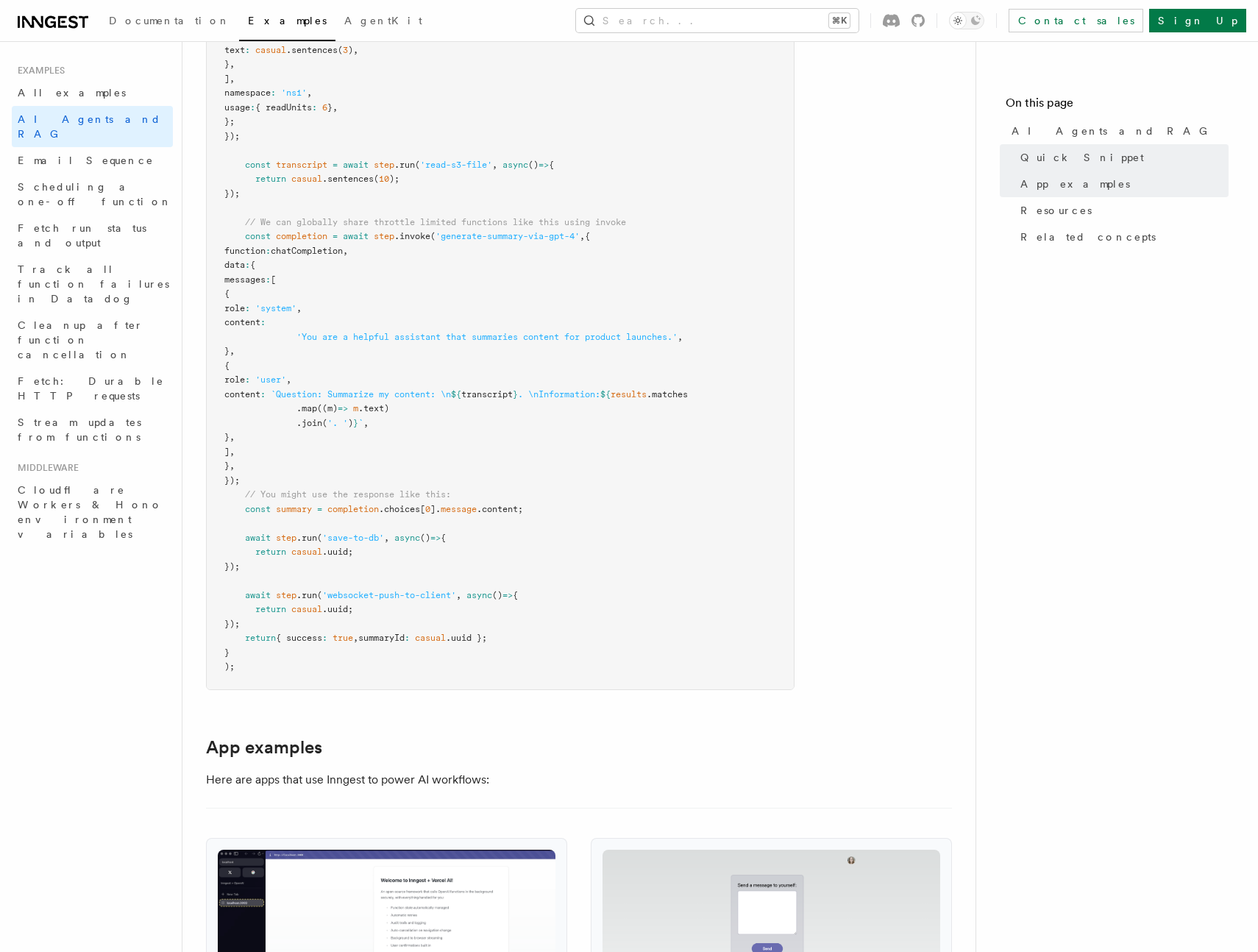
scroll to position [1232, 0]
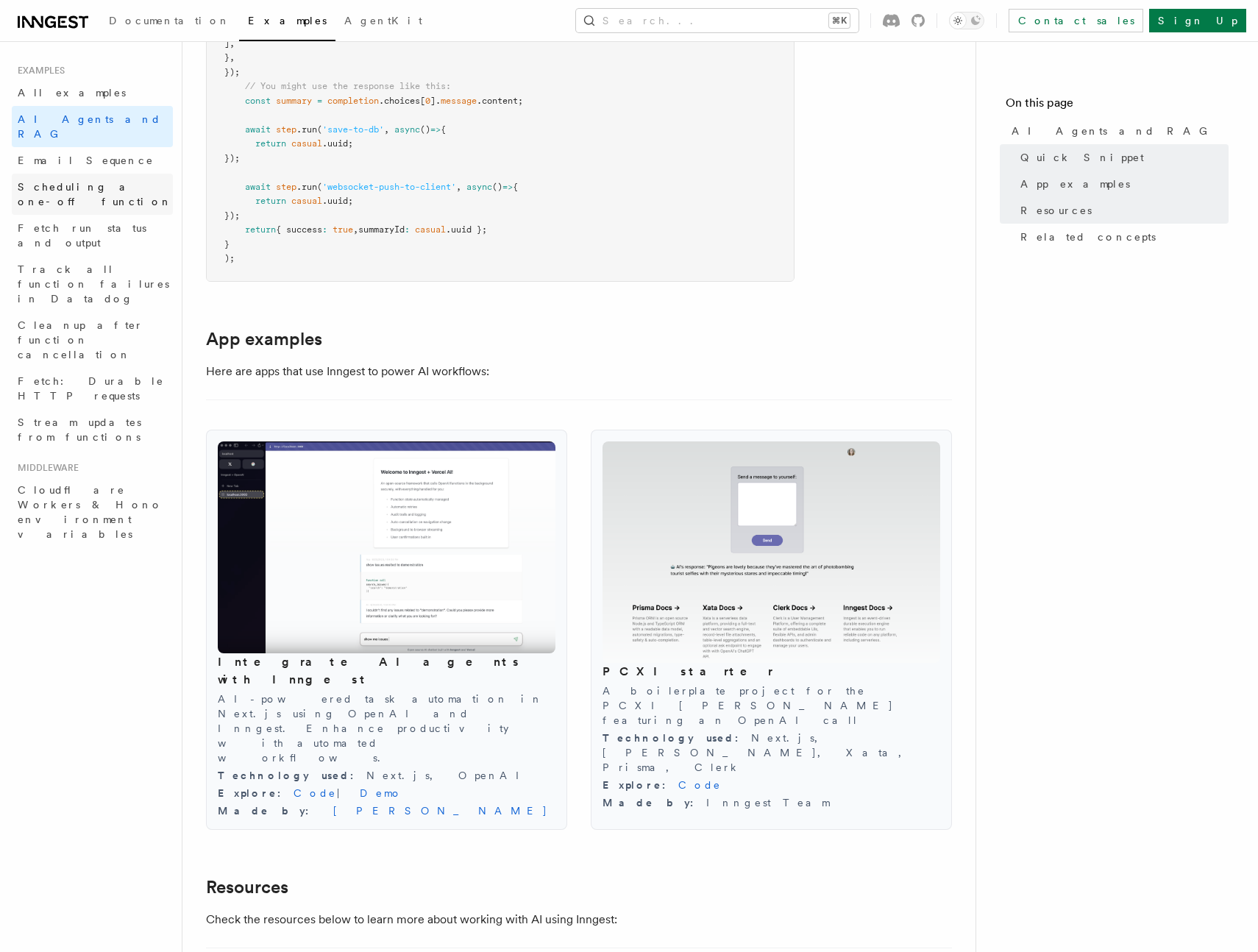
click at [40, 181] on span "Scheduling a one-off function" at bounding box center [95, 194] width 154 height 26
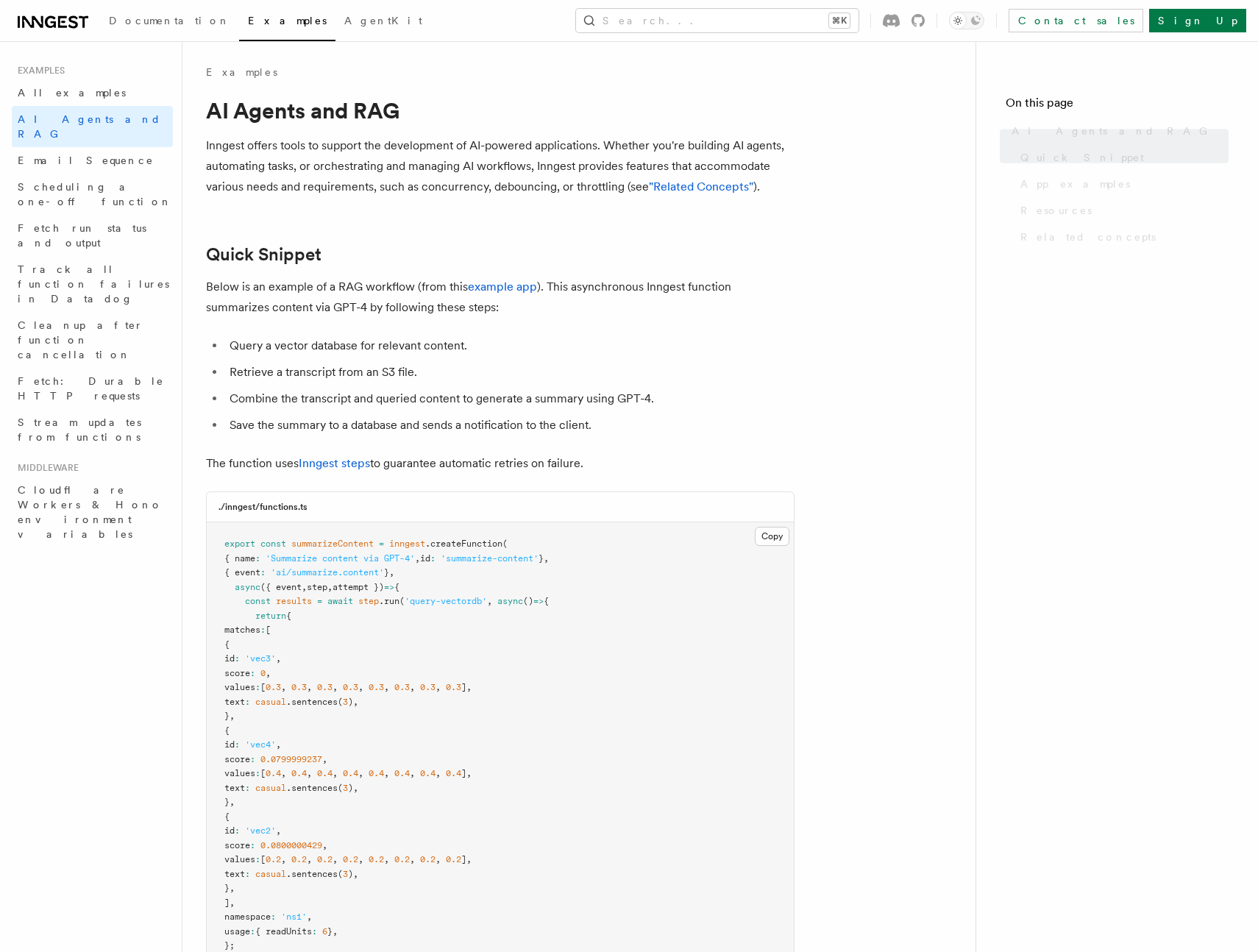
scroll to position [1232, 0]
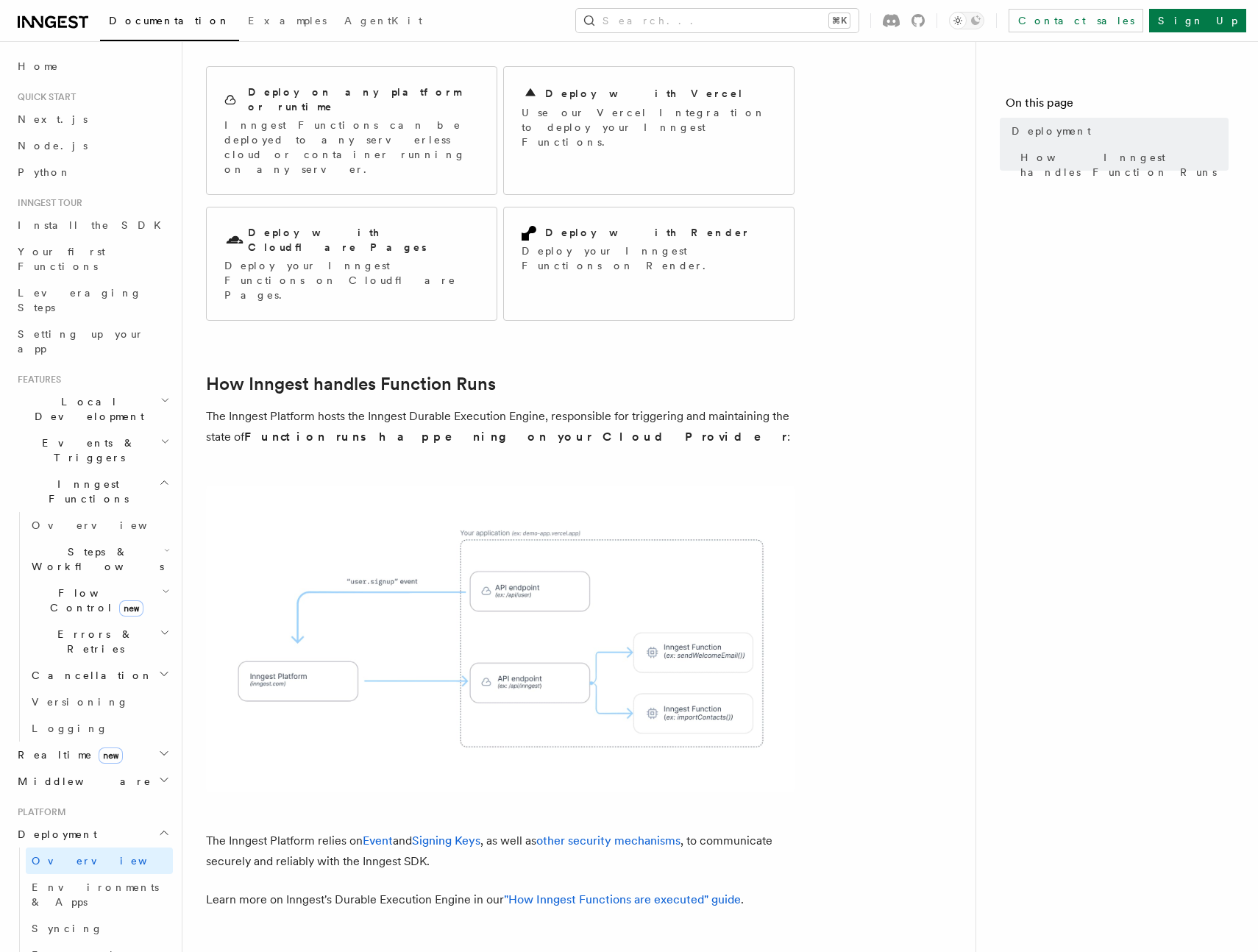
scroll to position [205, 0]
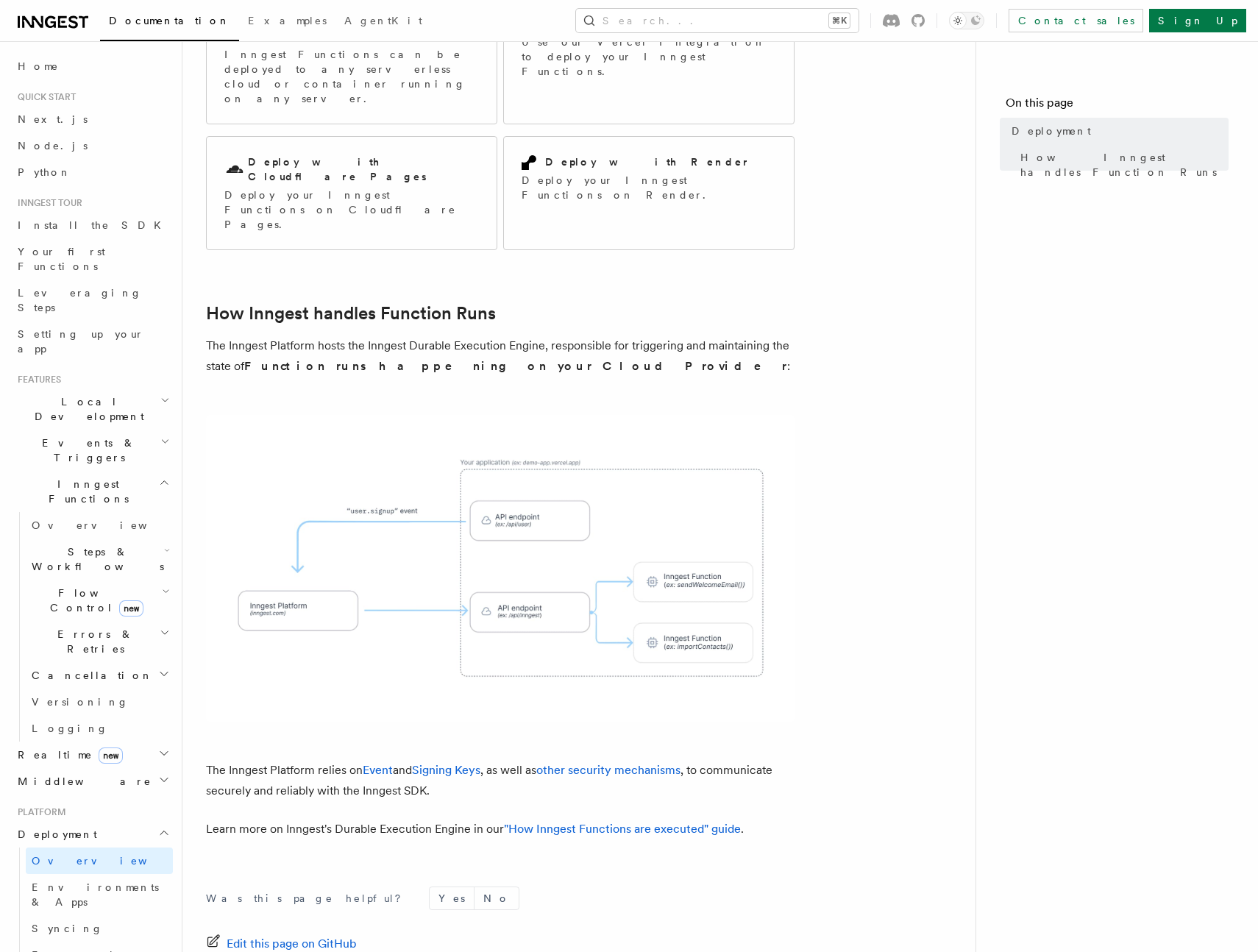
click at [144, 430] on h2 "Events & Triggers" at bounding box center [92, 450] width 161 height 41
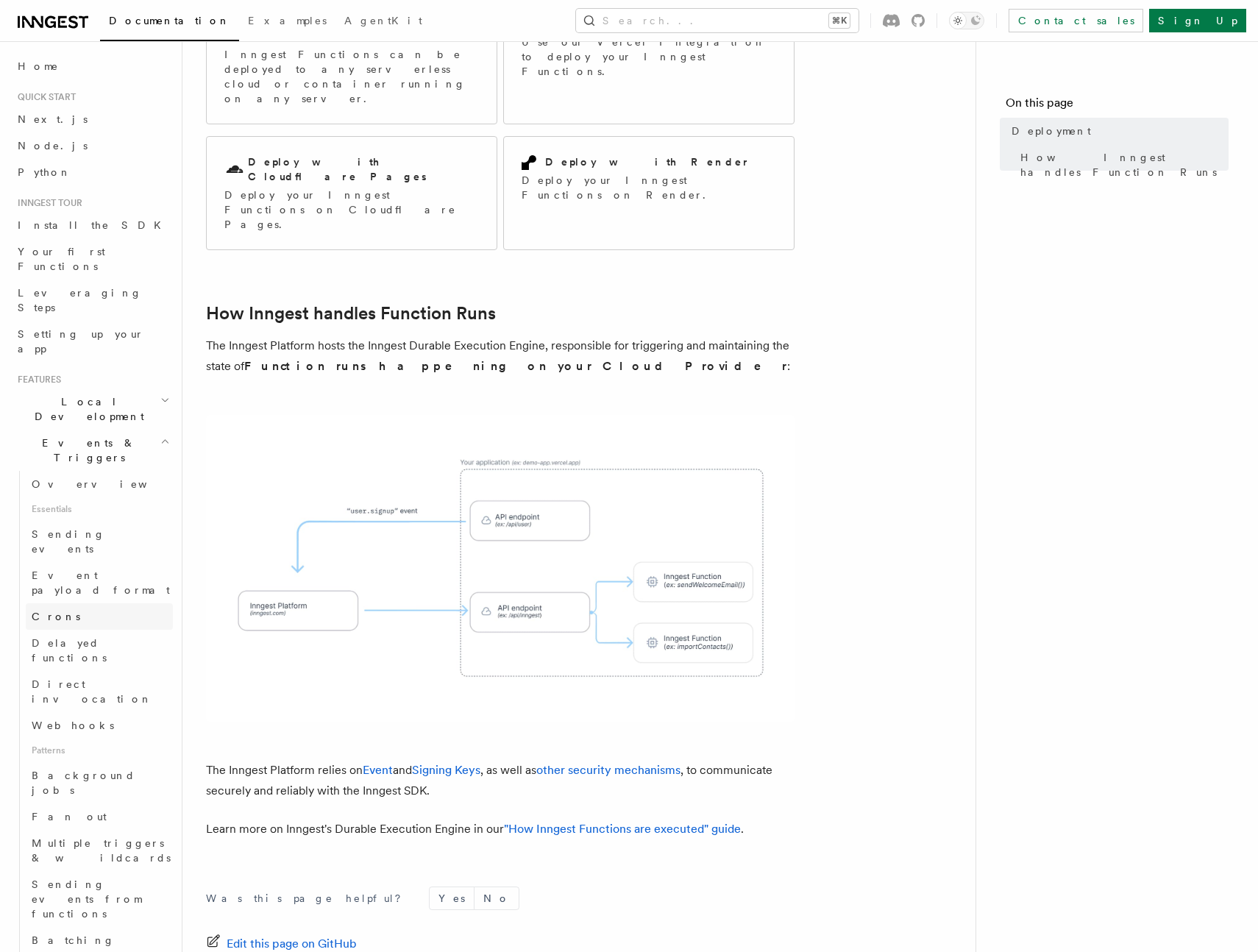
click at [100, 603] on link "Crons" at bounding box center [100, 616] width 147 height 26
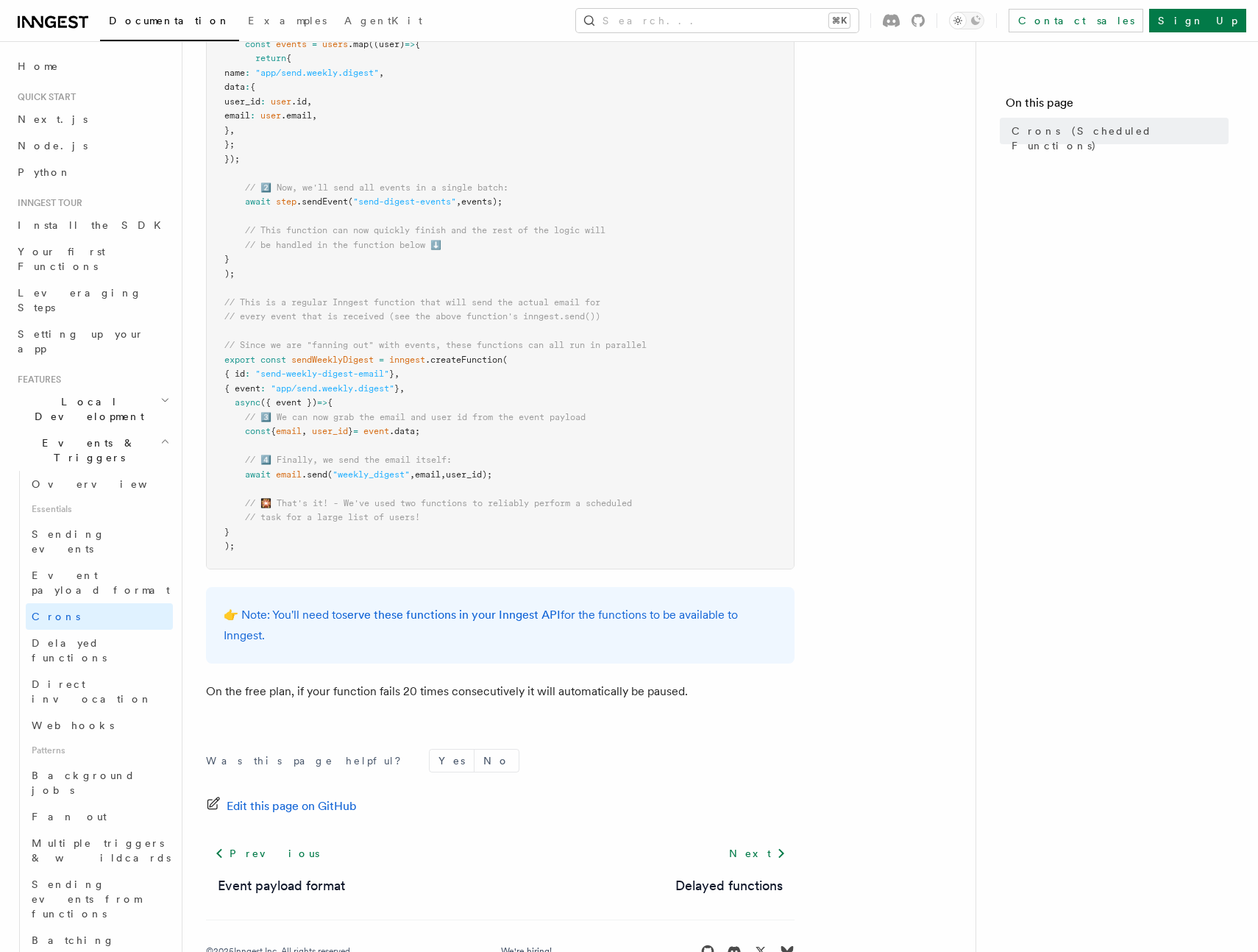
scroll to position [662, 0]
